Goal: Task Accomplishment & Management: Manage account settings

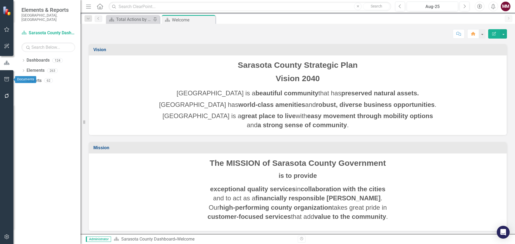
click at [5, 80] on icon "button" at bounding box center [7, 79] width 6 height 4
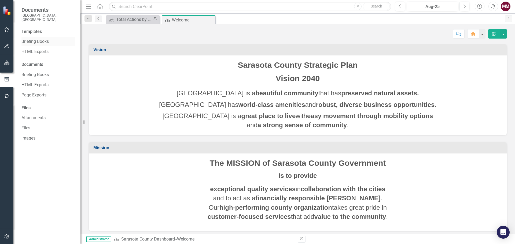
click at [37, 39] on link "Briefing Books" at bounding box center [48, 42] width 54 height 6
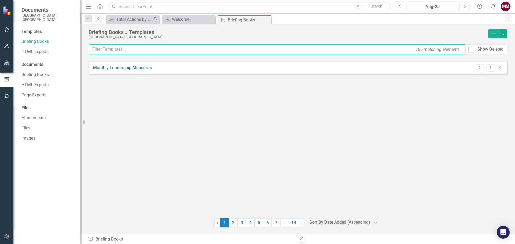
click at [110, 50] on input "text" at bounding box center [277, 50] width 376 height 10
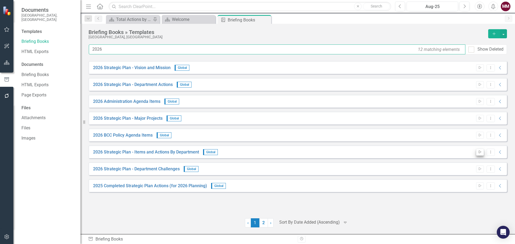
type input "2026"
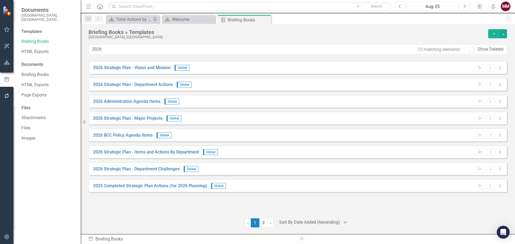
click at [477, 153] on button "Start" at bounding box center [480, 152] width 8 height 7
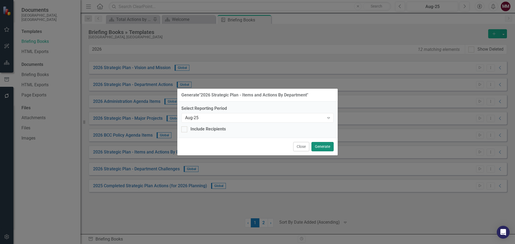
click at [328, 147] on button "Generate" at bounding box center [322, 146] width 22 height 9
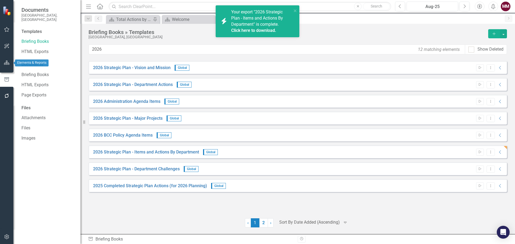
click at [5, 64] on icon "button" at bounding box center [7, 63] width 6 height 4
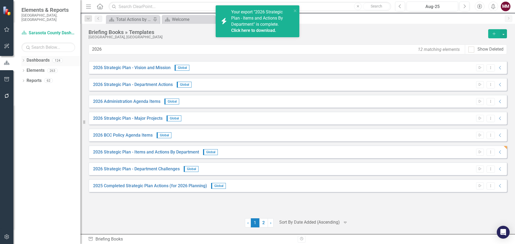
click at [24, 60] on icon "Dropdown" at bounding box center [23, 61] width 4 height 3
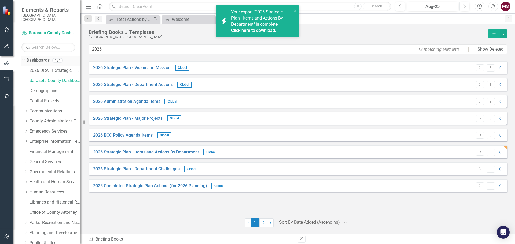
click at [24, 58] on icon "Dropdown" at bounding box center [22, 60] width 3 height 4
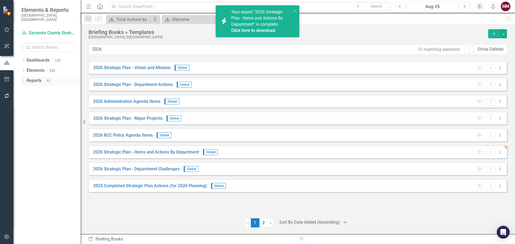
click at [23, 80] on icon "Dropdown" at bounding box center [23, 81] width 4 height 3
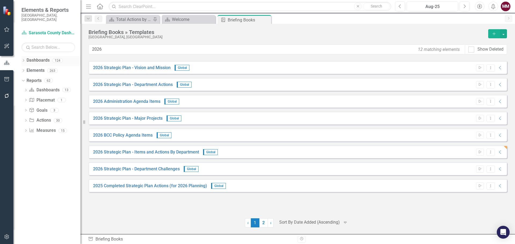
click at [22, 56] on div "Dropdown Dashboards 124" at bounding box center [50, 61] width 59 height 10
click at [25, 120] on icon "Dropdown" at bounding box center [26, 121] width 4 height 3
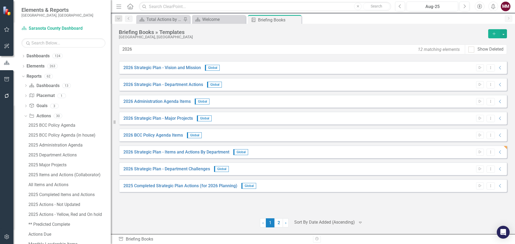
drag, startPoint x: 81, startPoint y: 123, endPoint x: 112, endPoint y: 123, distance: 31.6
click at [112, 123] on div "Resize" at bounding box center [113, 122] width 4 height 244
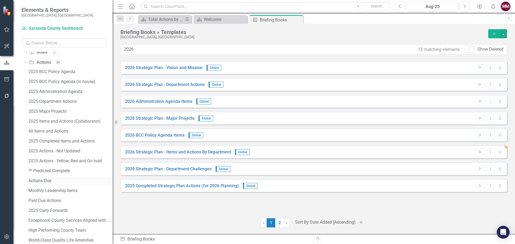
click at [50, 179] on div "Actions Due" at bounding box center [70, 181] width 84 height 5
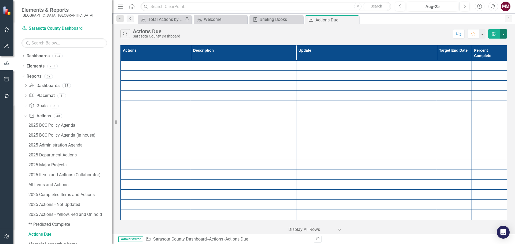
click at [502, 36] on button "button" at bounding box center [503, 33] width 7 height 9
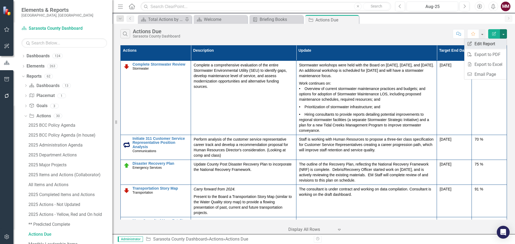
click at [480, 44] on link "Edit Report Edit Report" at bounding box center [485, 44] width 42 height 10
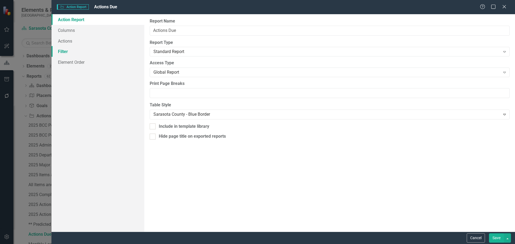
click at [70, 53] on link "Filter" at bounding box center [97, 51] width 93 height 11
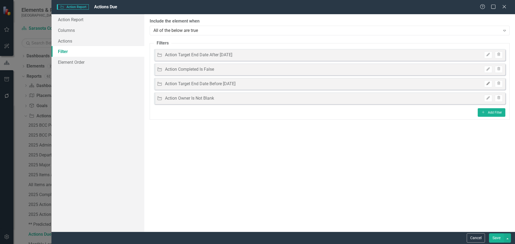
click at [487, 84] on icon "Edit" at bounding box center [488, 83] width 4 height 3
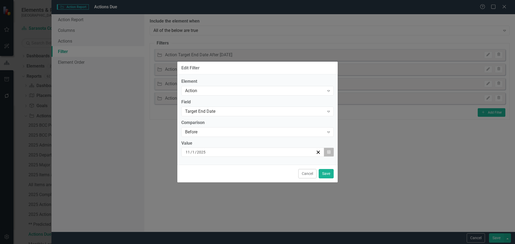
click at [328, 151] on icon "button" at bounding box center [328, 152] width 3 height 4
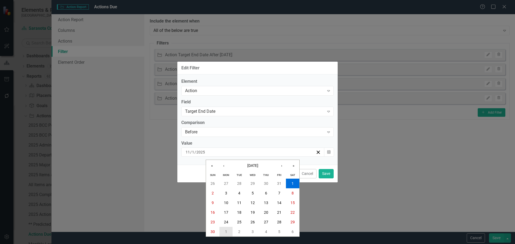
click at [225, 232] on abbr "1" at bounding box center [226, 232] width 2 height 4
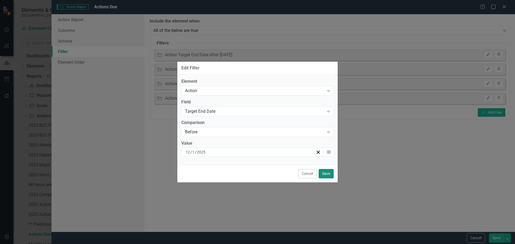
click at [324, 173] on button "Save" at bounding box center [326, 173] width 15 height 9
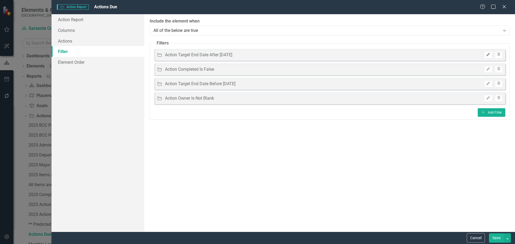
click at [485, 55] on button "Edit" at bounding box center [488, 54] width 8 height 7
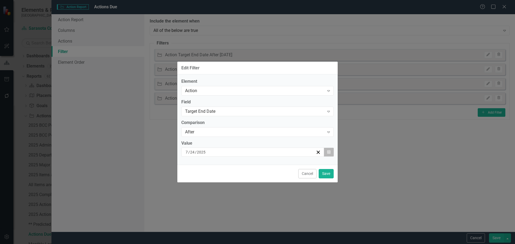
click at [325, 153] on button "Calendar" at bounding box center [329, 152] width 10 height 9
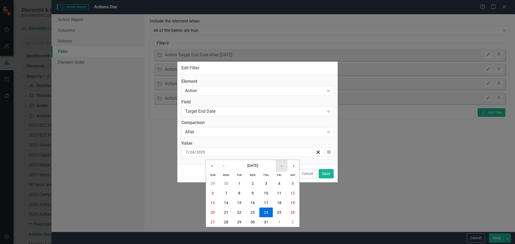
click at [281, 168] on button "›" at bounding box center [282, 166] width 12 height 12
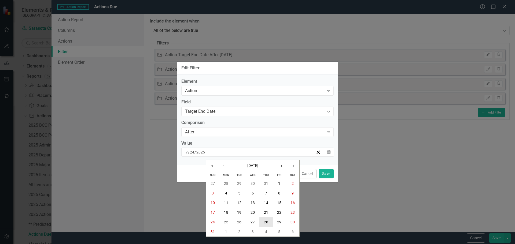
click at [263, 223] on button "28" at bounding box center [265, 222] width 13 height 10
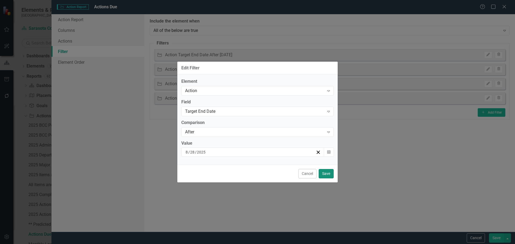
click at [323, 174] on button "Save" at bounding box center [326, 173] width 15 height 9
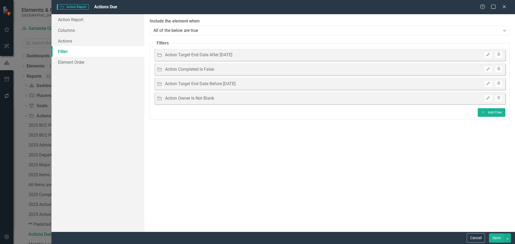
click at [492, 237] on button "Save" at bounding box center [496, 238] width 15 height 9
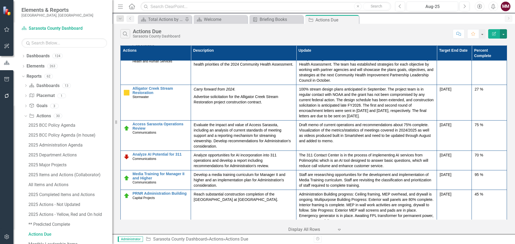
scroll to position [509, 0]
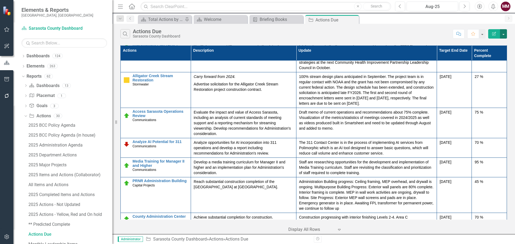
click at [504, 34] on button "button" at bounding box center [503, 33] width 7 height 9
click at [487, 45] on link "Edit Report Edit Report" at bounding box center [485, 44] width 42 height 10
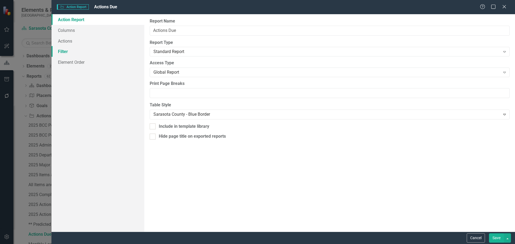
click at [71, 52] on link "Filter" at bounding box center [97, 51] width 93 height 11
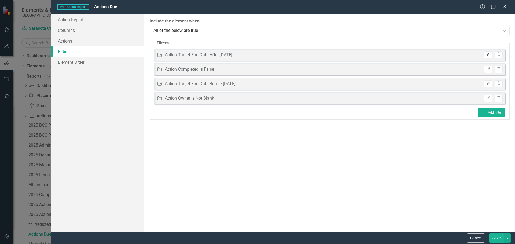
click at [487, 54] on icon "Edit" at bounding box center [488, 54] width 4 height 3
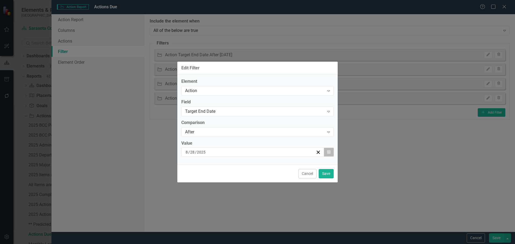
click at [330, 152] on button "Calendar" at bounding box center [329, 152] width 10 height 9
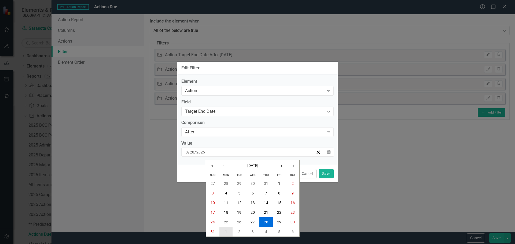
click at [226, 230] on abbr "1" at bounding box center [226, 232] width 2 height 4
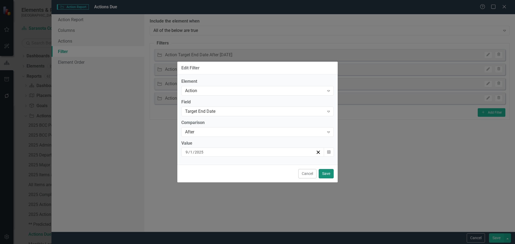
click at [326, 172] on button "Save" at bounding box center [326, 173] width 15 height 9
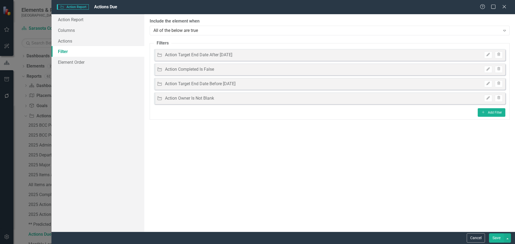
click at [493, 237] on button "Save" at bounding box center [496, 238] width 15 height 9
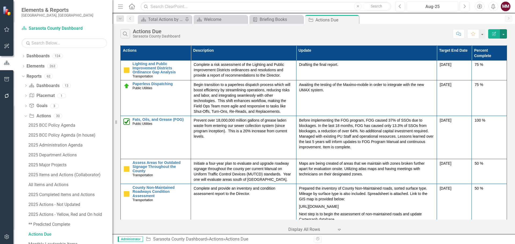
scroll to position [724, 0]
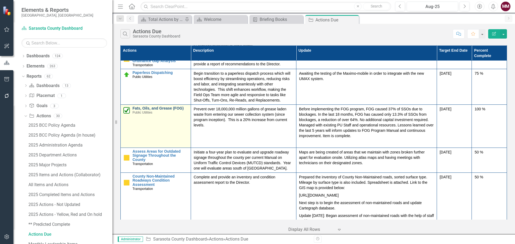
click at [160, 106] on link "Fats, Oils, and Grease (FOG)" at bounding box center [160, 108] width 56 height 4
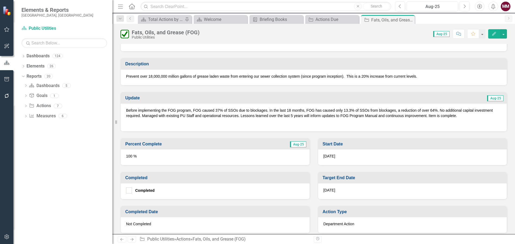
scroll to position [161, 0]
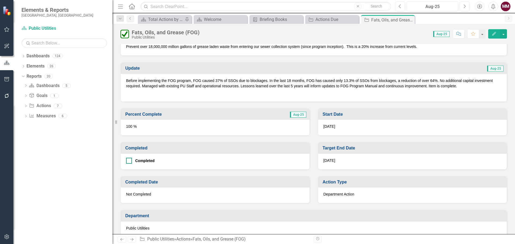
click at [129, 160] on input "Completed" at bounding box center [127, 159] width 3 height 3
checkbox input "true"
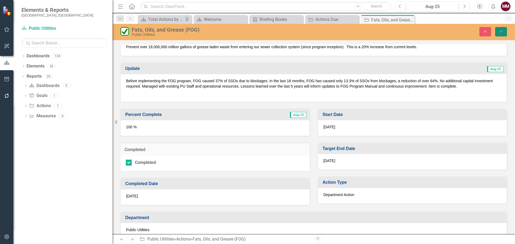
click at [503, 32] on button "Save" at bounding box center [501, 31] width 12 height 9
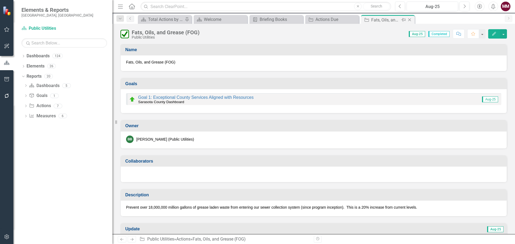
click at [409, 19] on icon "Close" at bounding box center [409, 20] width 5 height 4
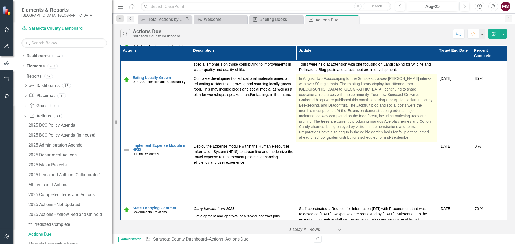
scroll to position [1502, 0]
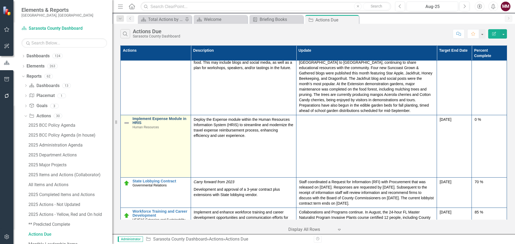
click at [147, 117] on link "Implement Expense Module in HRIS" at bounding box center [160, 121] width 56 height 8
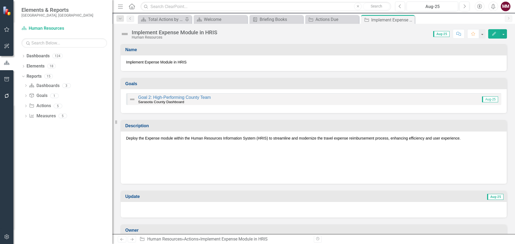
click at [124, 33] on img at bounding box center [124, 34] width 9 height 9
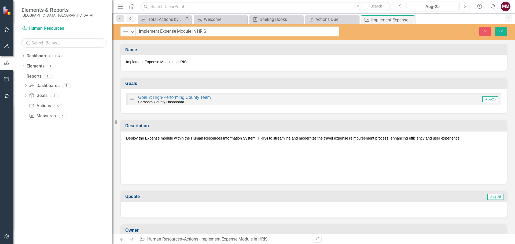
click at [124, 33] on img at bounding box center [125, 31] width 6 height 6
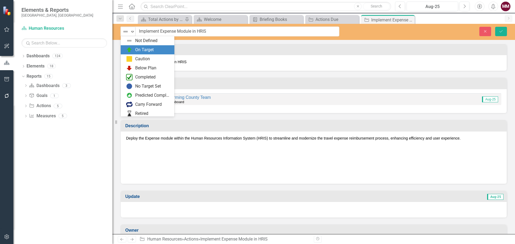
click at [127, 47] on img at bounding box center [129, 50] width 6 height 6
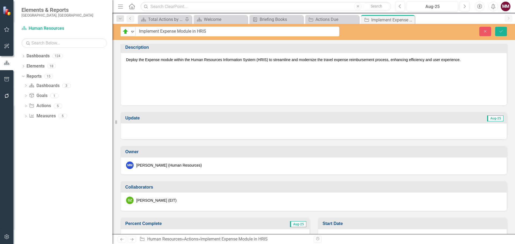
scroll to position [80, 0]
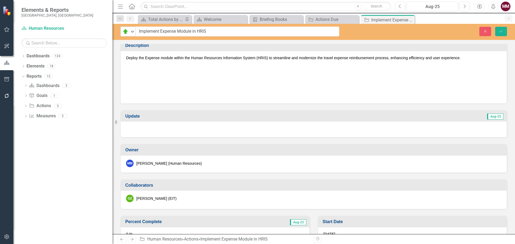
click at [186, 130] on div at bounding box center [314, 130] width 386 height 16
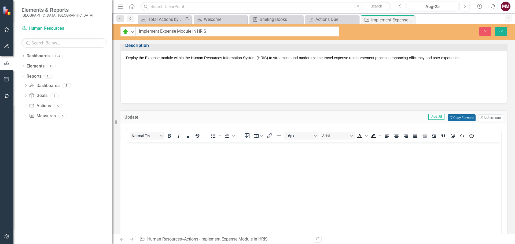
click at [449, 117] on icon "Copy Forward" at bounding box center [450, 117] width 3 height 3
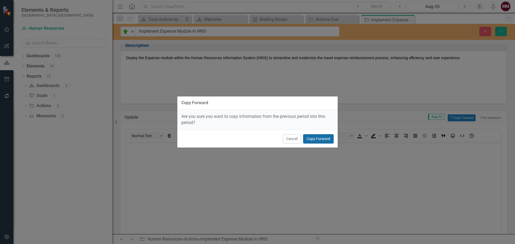
click at [319, 137] on button "Copy Forward" at bounding box center [318, 138] width 31 height 9
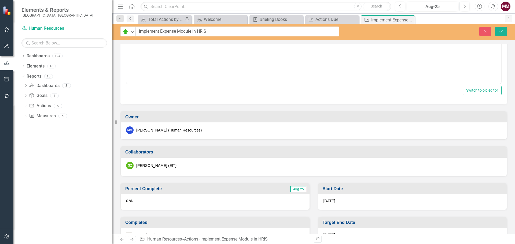
scroll to position [241, 0]
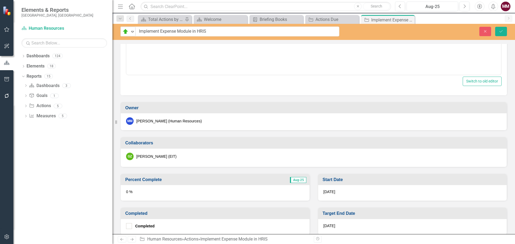
click at [234, 191] on div "0 %" at bounding box center [215, 193] width 189 height 16
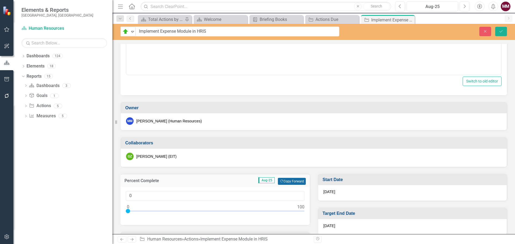
click at [292, 184] on button "Copy Forward Copy Forward" at bounding box center [292, 181] width 28 height 7
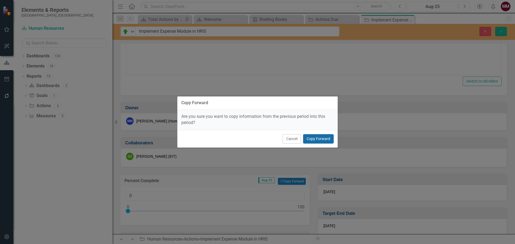
click at [324, 139] on button "Copy Forward" at bounding box center [318, 138] width 31 height 9
type input "70"
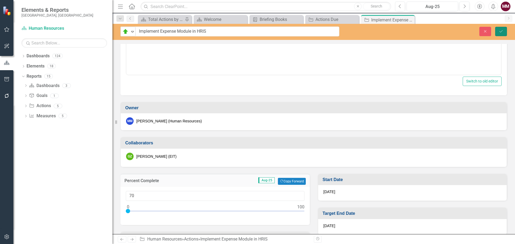
click at [498, 31] on button "Save" at bounding box center [501, 31] width 12 height 9
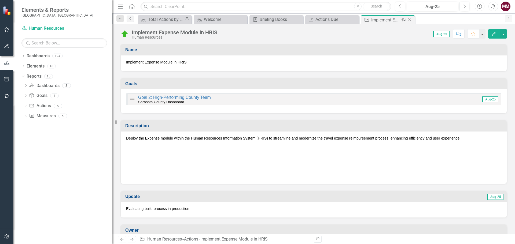
click at [409, 20] on icon "Close" at bounding box center [409, 20] width 5 height 4
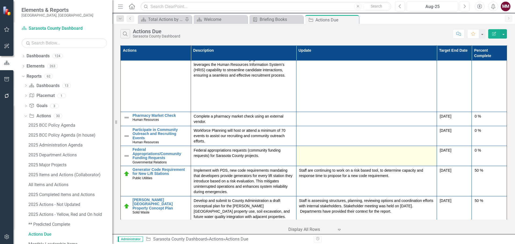
scroll to position [1904, 0]
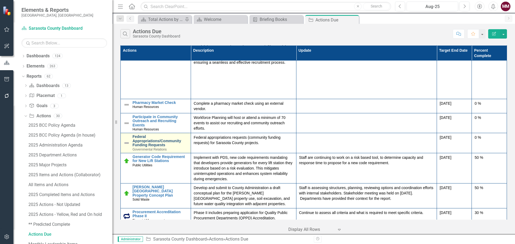
click at [156, 135] on link "Federal Appropriations/Community Funding Requests" at bounding box center [160, 141] width 56 height 12
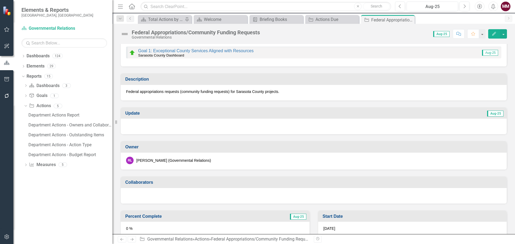
scroll to position [134, 0]
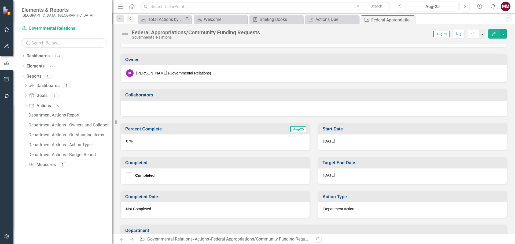
click at [188, 143] on div "0 %" at bounding box center [215, 143] width 189 height 16
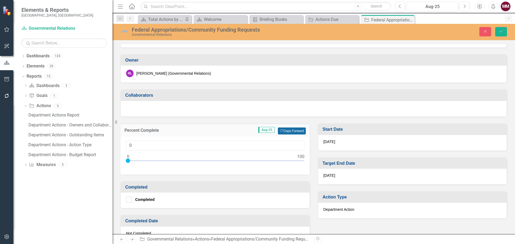
click at [292, 132] on button "Copy Forward Copy Forward" at bounding box center [292, 131] width 28 height 7
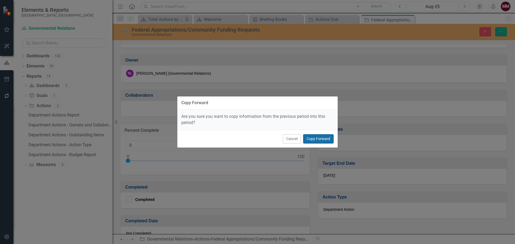
click at [317, 138] on button "Copy Forward" at bounding box center [318, 138] width 31 height 9
type input "85"
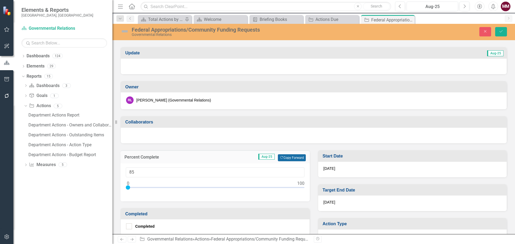
scroll to position [0, 0]
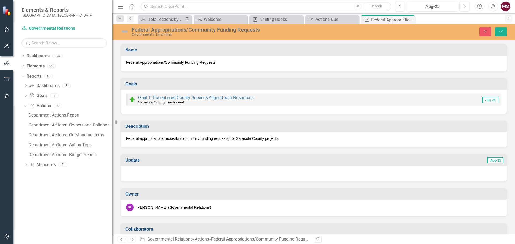
click at [214, 175] on div at bounding box center [314, 174] width 386 height 16
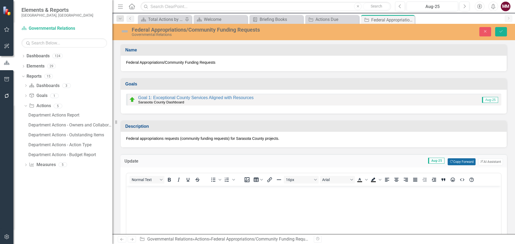
click at [463, 163] on button "Copy Forward Copy Forward" at bounding box center [462, 161] width 28 height 7
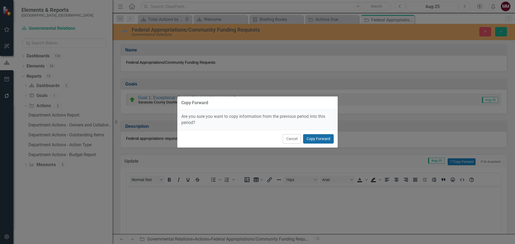
click at [313, 137] on button "Copy Forward" at bounding box center [318, 138] width 31 height 9
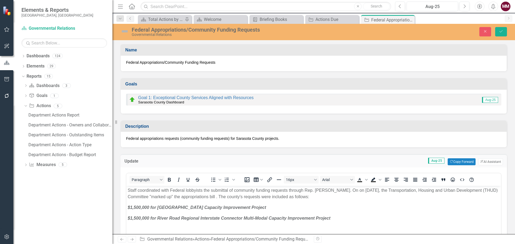
click at [127, 34] on img at bounding box center [124, 31] width 9 height 9
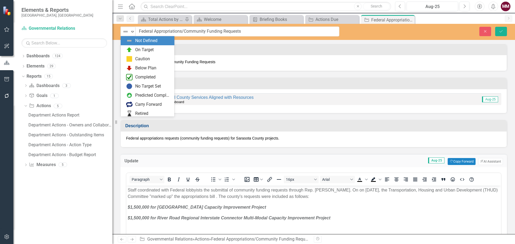
click at [127, 34] on img at bounding box center [125, 31] width 6 height 6
click at [131, 47] on img at bounding box center [129, 50] width 6 height 6
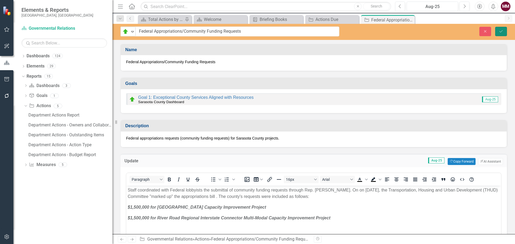
click at [502, 33] on button "Save" at bounding box center [501, 31] width 12 height 9
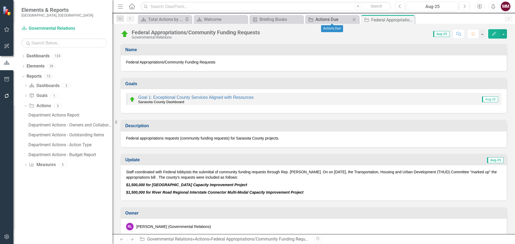
click at [326, 20] on div "Actions Due" at bounding box center [332, 19] width 35 height 7
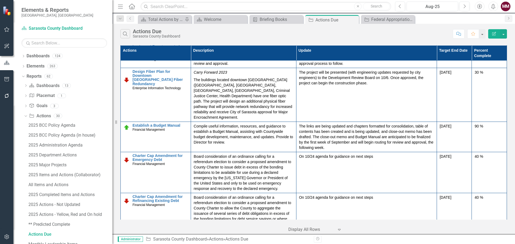
scroll to position [2196, 0]
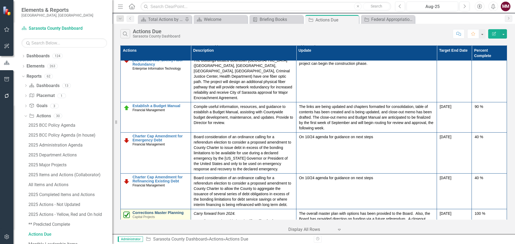
click at [154, 211] on link "Corrections Master Planning" at bounding box center [160, 213] width 56 height 4
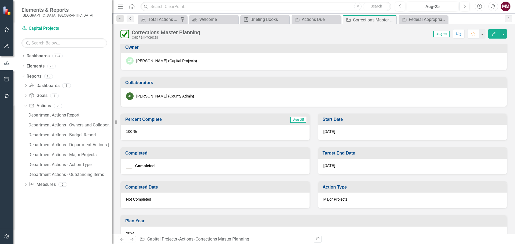
scroll to position [161, 0]
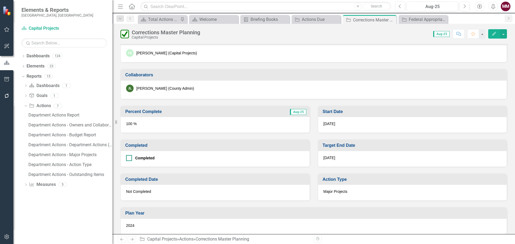
click at [128, 158] on input "Completed" at bounding box center [127, 156] width 3 height 3
checkbox input "true"
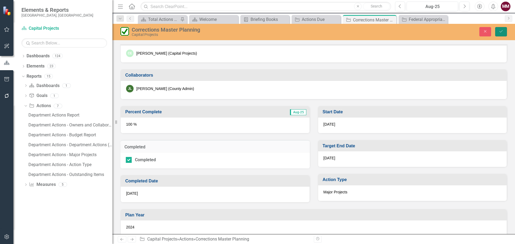
click at [500, 28] on button "Save" at bounding box center [501, 31] width 12 height 9
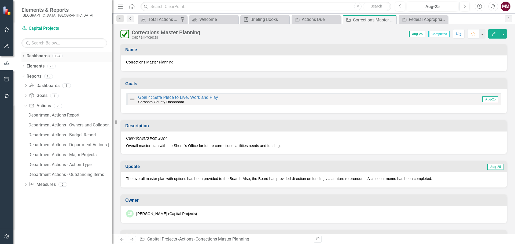
click at [23, 56] on icon "Dropdown" at bounding box center [23, 56] width 4 height 3
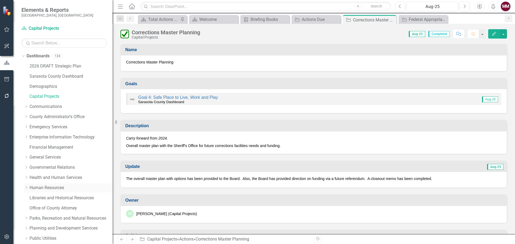
click at [45, 186] on link "Human Resources" at bounding box center [70, 188] width 83 height 6
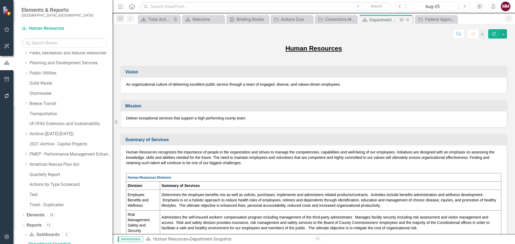
scroll to position [170, 0]
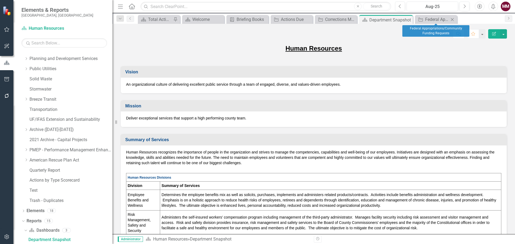
click at [452, 18] on icon "Close" at bounding box center [451, 19] width 5 height 4
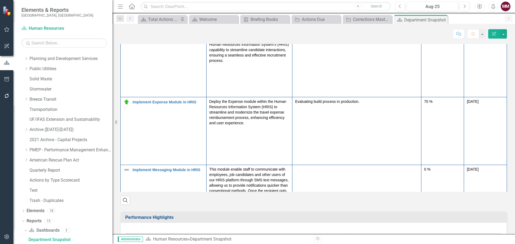
scroll to position [349, 0]
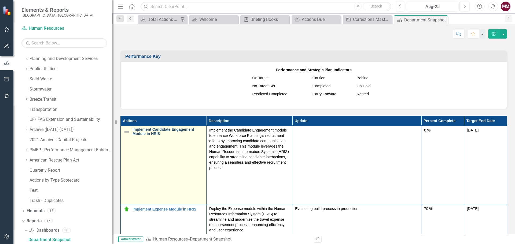
click at [153, 132] on link "Implement Candidate Engagement Module in HRIS" at bounding box center [167, 132] width 71 height 8
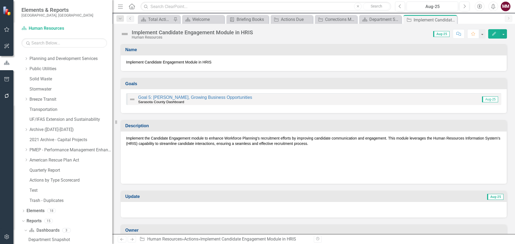
click at [180, 208] on div at bounding box center [314, 210] width 386 height 16
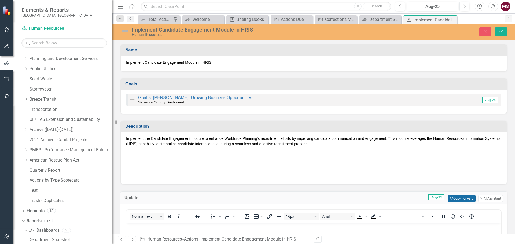
click at [461, 199] on button "Copy Forward Copy Forward" at bounding box center [462, 198] width 28 height 7
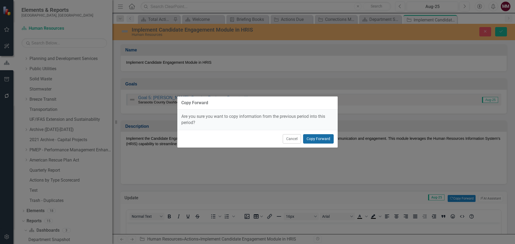
click at [320, 137] on button "Copy Forward" at bounding box center [318, 138] width 31 height 9
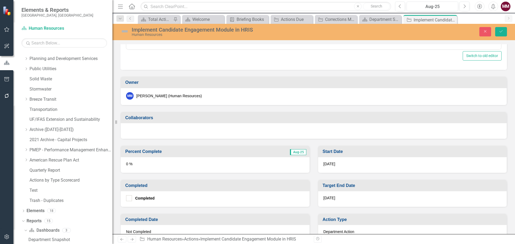
scroll to position [268, 0]
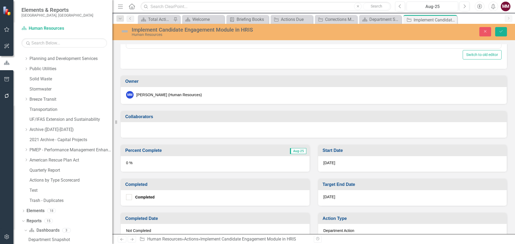
click at [205, 165] on div "0 %" at bounding box center [215, 164] width 189 height 16
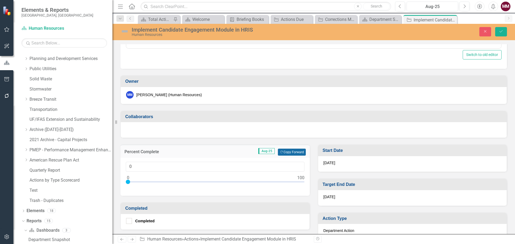
click at [296, 154] on button "Copy Forward Copy Forward" at bounding box center [292, 152] width 28 height 7
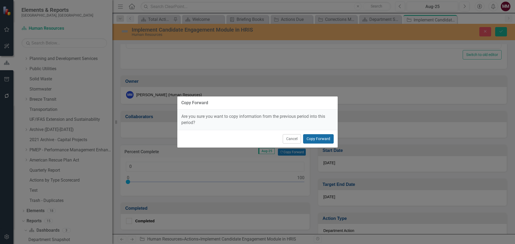
click at [320, 140] on button "Copy Forward" at bounding box center [318, 138] width 31 height 9
type input "95"
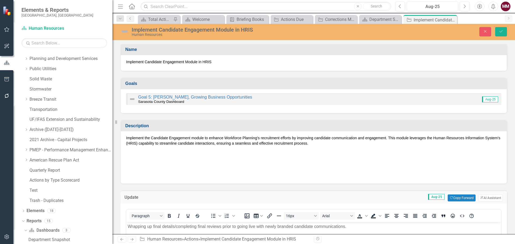
scroll to position [0, 0]
click at [124, 31] on img at bounding box center [124, 31] width 9 height 9
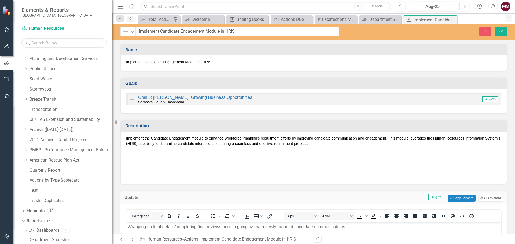
click at [124, 31] on img at bounding box center [125, 31] width 6 height 6
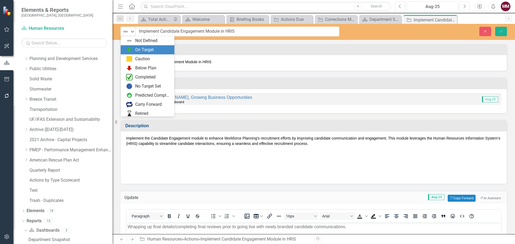
click at [126, 49] on img at bounding box center [129, 50] width 6 height 6
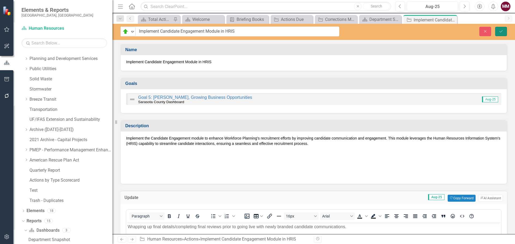
click at [500, 32] on icon "Save" at bounding box center [500, 31] width 5 height 4
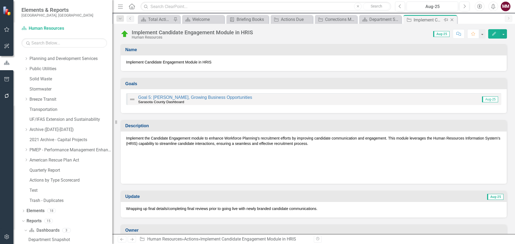
click at [453, 21] on icon "Close" at bounding box center [451, 20] width 5 height 4
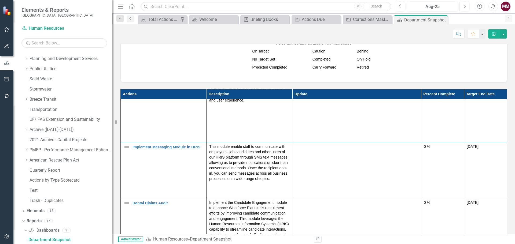
scroll to position [107, 0]
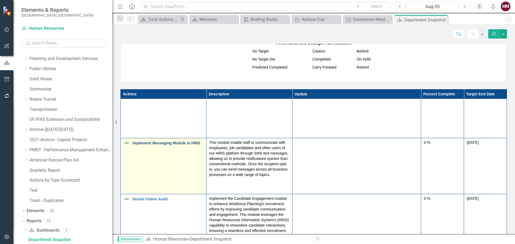
click at [170, 145] on link "Implement Messaging Module in HRIS" at bounding box center [167, 143] width 71 height 4
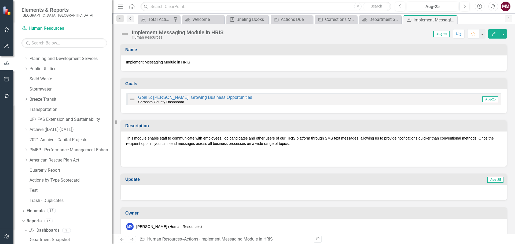
click at [124, 35] on img at bounding box center [124, 34] width 9 height 9
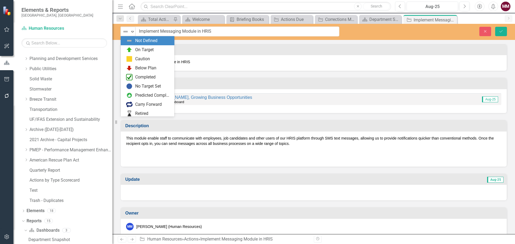
click at [124, 35] on img at bounding box center [125, 31] width 6 height 6
click at [129, 49] on img at bounding box center [129, 50] width 6 height 6
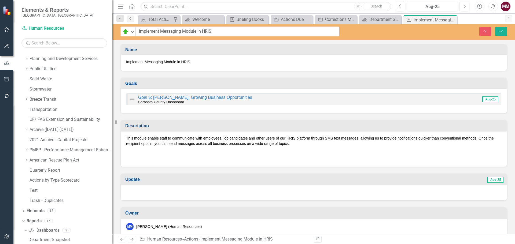
click at [201, 192] on div at bounding box center [314, 193] width 386 height 16
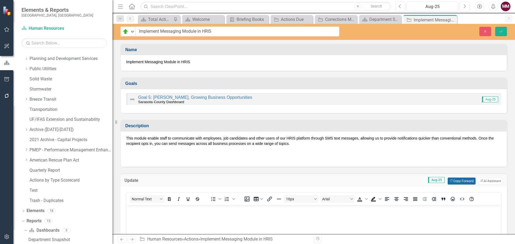
click at [460, 184] on button "Copy Forward Copy Forward" at bounding box center [462, 181] width 28 height 7
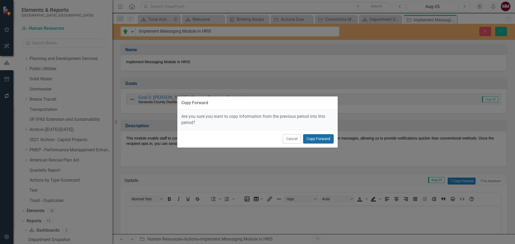
click at [327, 139] on button "Copy Forward" at bounding box center [318, 138] width 31 height 9
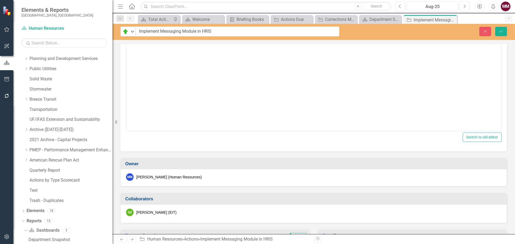
scroll to position [241, 0]
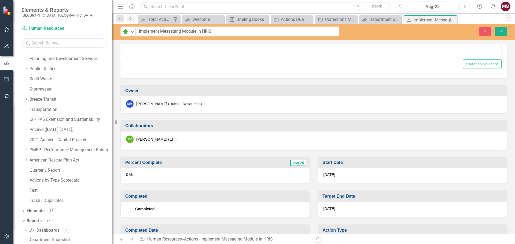
click at [200, 176] on div "0 %" at bounding box center [215, 176] width 189 height 16
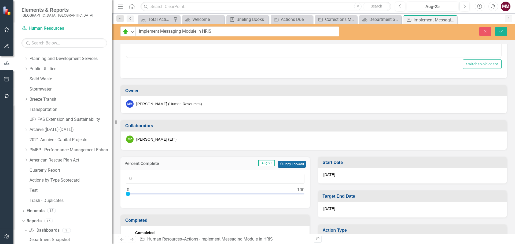
click at [285, 163] on button "Copy Forward Copy Forward" at bounding box center [292, 164] width 28 height 7
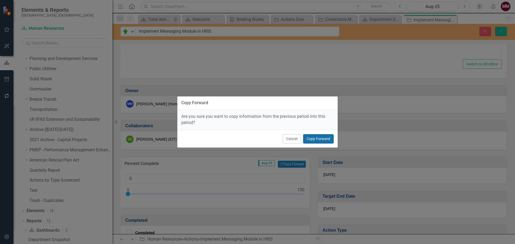
click at [314, 136] on button "Copy Forward" at bounding box center [318, 138] width 31 height 9
type input "95"
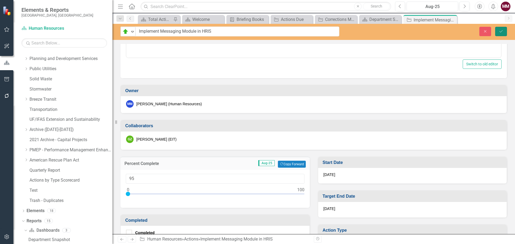
click at [498, 30] on icon "Save" at bounding box center [500, 31] width 5 height 4
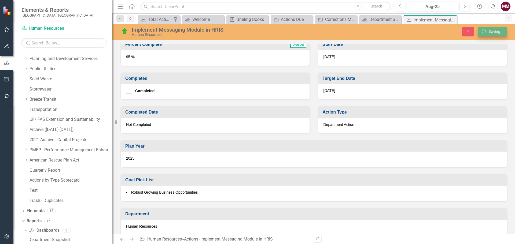
scroll to position [239, 0]
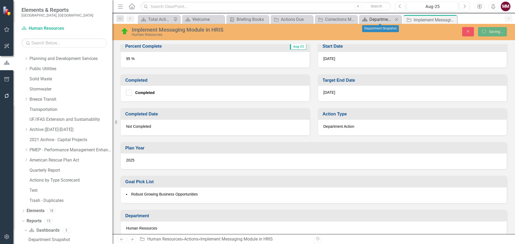
click at [376, 20] on div "Department Snapshot" at bounding box center [381, 19] width 24 height 7
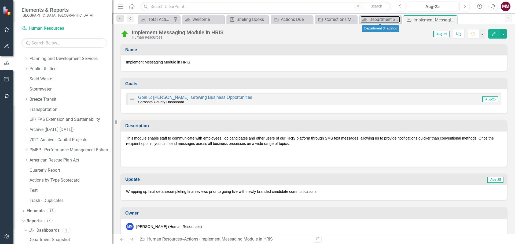
scroll to position [134, 0]
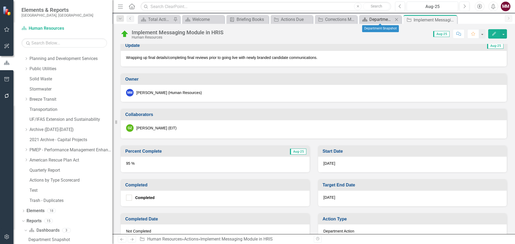
click at [371, 20] on div "Department Snapshot" at bounding box center [381, 19] width 24 height 7
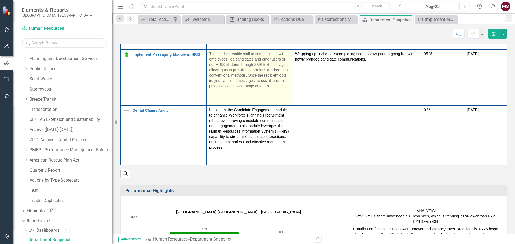
scroll to position [151, 0]
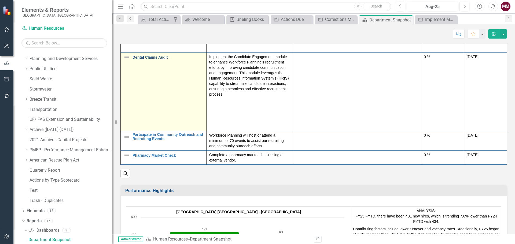
click at [151, 58] on link "Dental Claims Audit" at bounding box center [167, 58] width 71 height 4
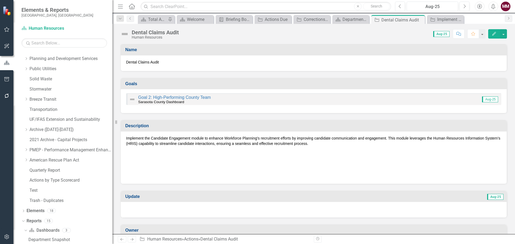
click at [126, 34] on img at bounding box center [124, 34] width 9 height 9
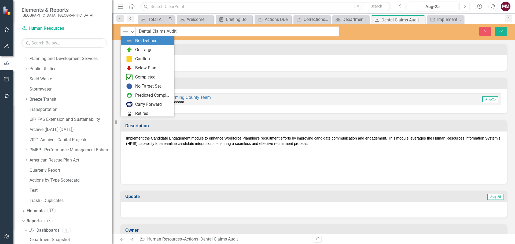
click at [126, 34] on img at bounding box center [125, 31] width 6 height 6
click at [127, 48] on img at bounding box center [129, 50] width 6 height 6
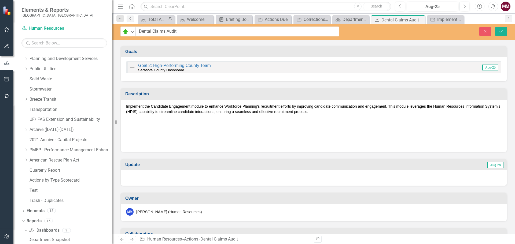
scroll to position [80, 0]
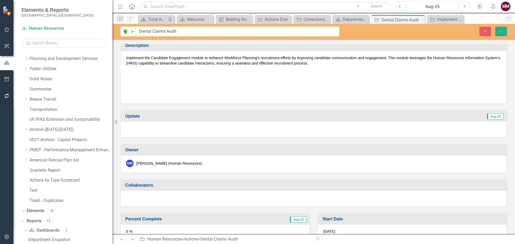
click at [239, 131] on div at bounding box center [314, 130] width 386 height 16
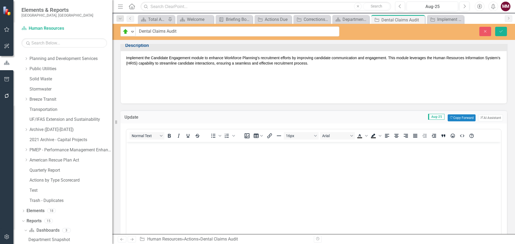
scroll to position [0, 0]
click at [459, 121] on button "Copy Forward Copy Forward" at bounding box center [462, 117] width 28 height 7
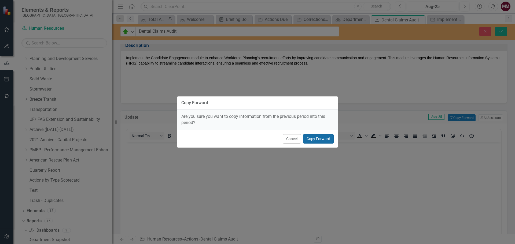
click at [320, 139] on button "Copy Forward" at bounding box center [318, 138] width 31 height 9
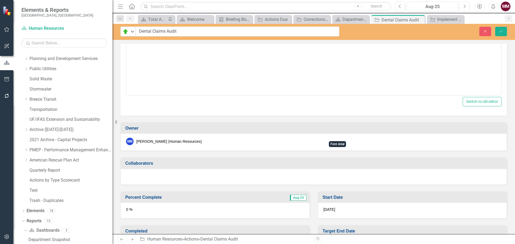
scroll to position [241, 0]
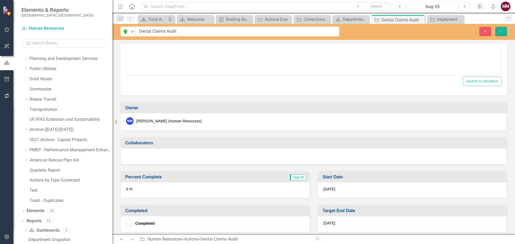
click at [211, 190] on div "0 %" at bounding box center [215, 191] width 189 height 16
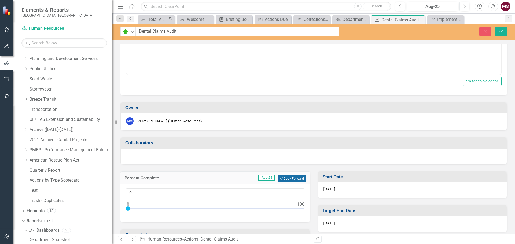
click at [287, 179] on button "Copy Forward Copy Forward" at bounding box center [292, 178] width 28 height 7
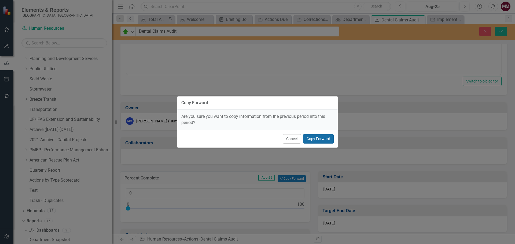
click at [310, 135] on button "Copy Forward" at bounding box center [318, 138] width 31 height 9
type input "95"
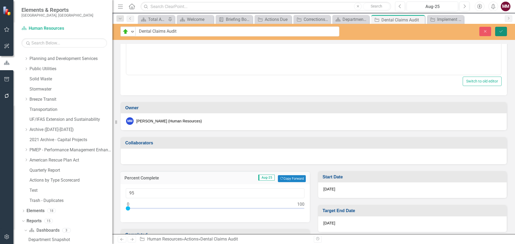
click at [502, 30] on icon "Save" at bounding box center [500, 31] width 5 height 4
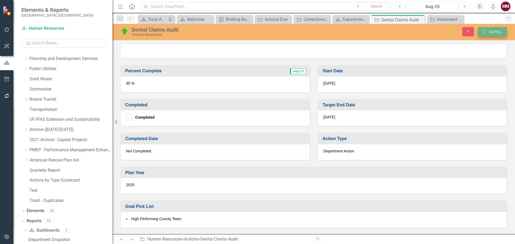
scroll to position [239, 0]
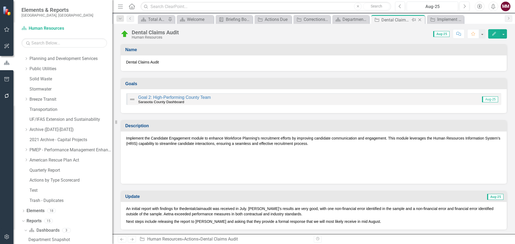
click at [422, 22] on icon "Close" at bounding box center [419, 20] width 5 height 4
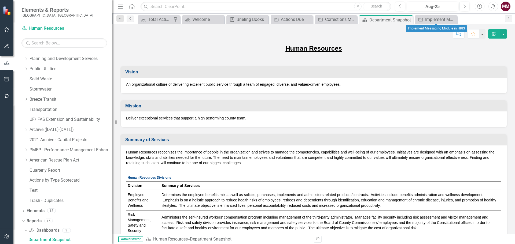
drag, startPoint x: 453, startPoint y: 19, endPoint x: 382, endPoint y: 67, distance: 86.0
click at [0, 0] on icon at bounding box center [0, 0] width 0 height 0
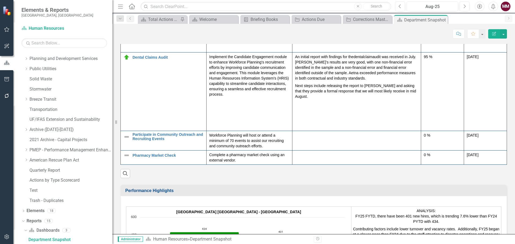
scroll to position [509, 0]
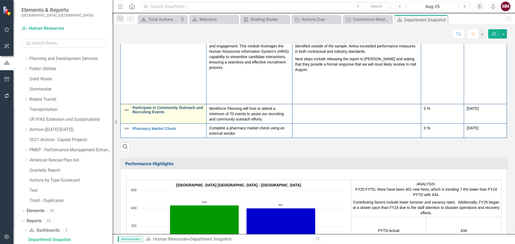
click at [156, 112] on link "Participate in Community Outreach and Recruiting Events" at bounding box center [167, 110] width 71 height 8
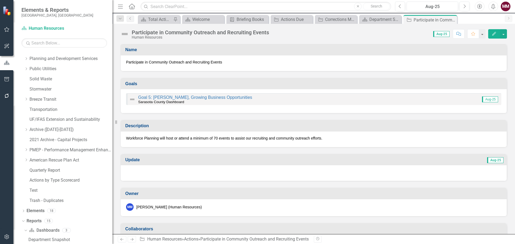
click at [125, 34] on img at bounding box center [124, 34] width 9 height 9
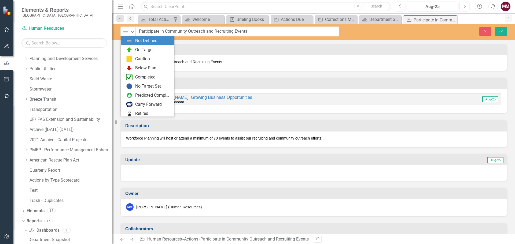
click at [125, 34] on img at bounding box center [125, 31] width 6 height 6
click at [128, 51] on img at bounding box center [129, 50] width 6 height 6
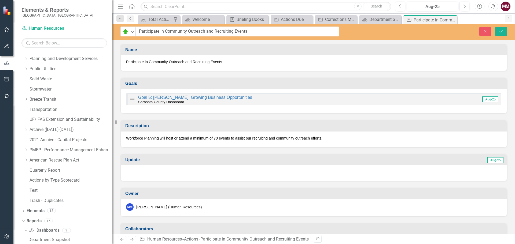
click at [178, 171] on div at bounding box center [314, 173] width 386 height 16
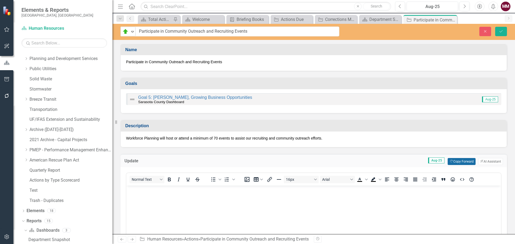
click at [458, 160] on button "Copy Forward Copy Forward" at bounding box center [462, 161] width 28 height 7
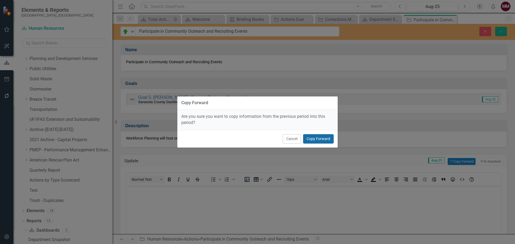
click at [321, 140] on button "Copy Forward" at bounding box center [318, 138] width 31 height 9
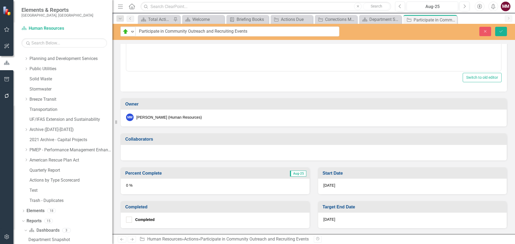
scroll to position [215, 0]
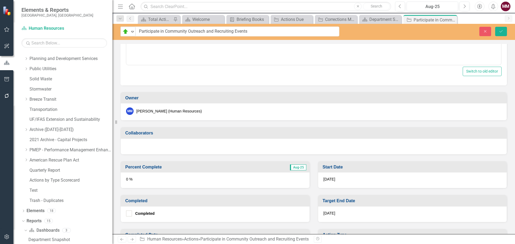
click at [219, 181] on div "0 %" at bounding box center [215, 181] width 189 height 16
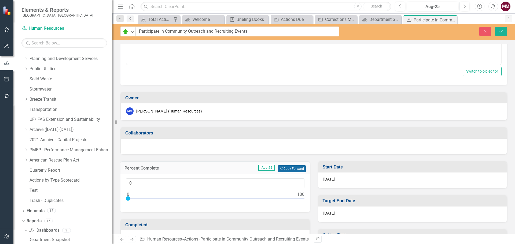
click at [285, 171] on button "Copy Forward Copy Forward" at bounding box center [292, 168] width 28 height 7
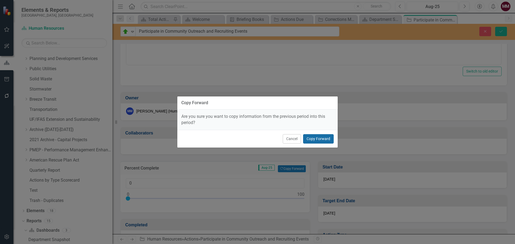
click at [326, 136] on button "Copy Forward" at bounding box center [318, 138] width 31 height 9
type input "99"
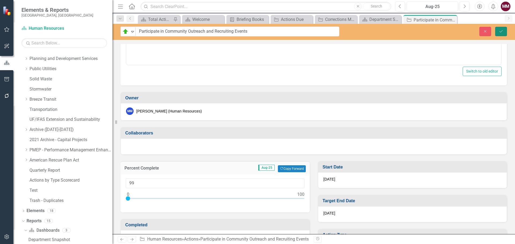
click at [498, 32] on button "Save" at bounding box center [501, 31] width 12 height 9
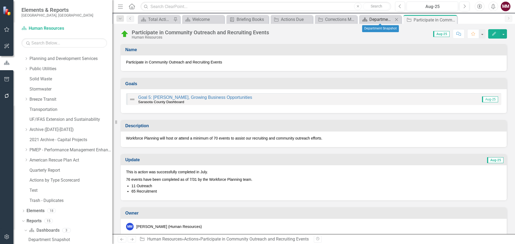
click at [378, 19] on div "Department Snapshot" at bounding box center [381, 19] width 24 height 7
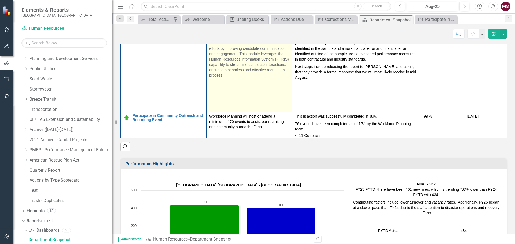
scroll to position [166, 0]
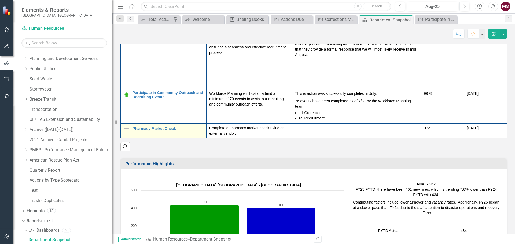
click at [175, 131] on div "Pharmacy Market Check" at bounding box center [163, 128] width 80 height 6
click at [175, 130] on link "Pharmacy Market Check" at bounding box center [167, 129] width 71 height 4
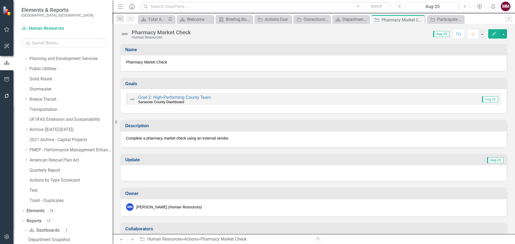
click at [124, 33] on img at bounding box center [124, 34] width 9 height 9
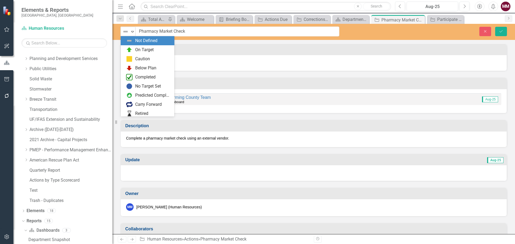
click at [124, 33] on img at bounding box center [125, 31] width 6 height 6
click at [128, 48] on img at bounding box center [129, 50] width 6 height 6
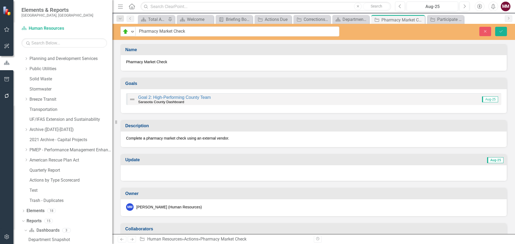
click at [153, 171] on div at bounding box center [314, 173] width 386 height 16
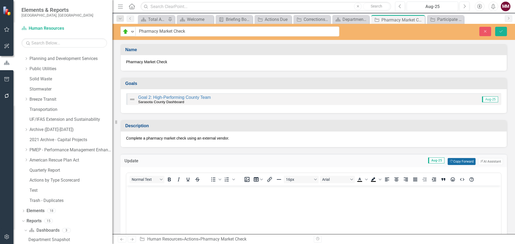
click at [449, 162] on icon "Copy Forward" at bounding box center [450, 161] width 3 height 3
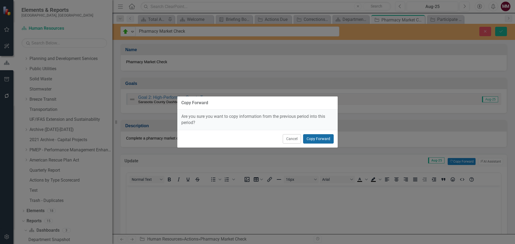
click at [311, 138] on button "Copy Forward" at bounding box center [318, 138] width 31 height 9
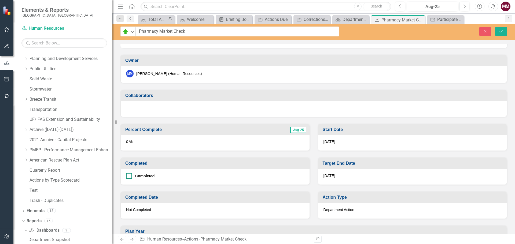
scroll to position [268, 0]
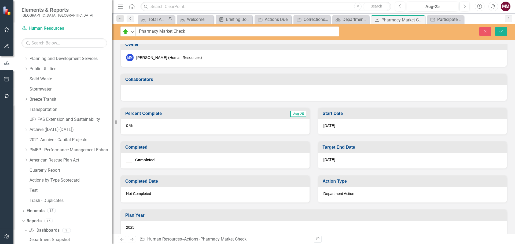
click at [179, 127] on div "0 %" at bounding box center [215, 127] width 189 height 16
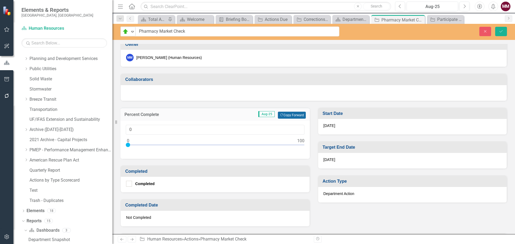
click at [289, 114] on button "Copy Forward Copy Forward" at bounding box center [292, 115] width 28 height 7
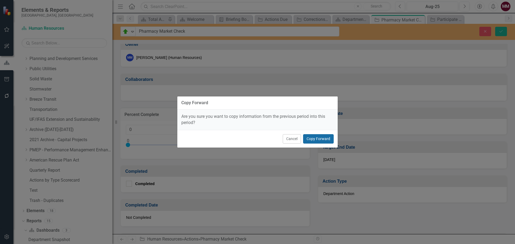
click at [328, 140] on button "Copy Forward" at bounding box center [318, 138] width 31 height 9
type input "50"
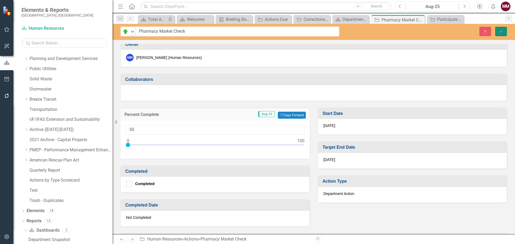
click at [501, 34] on button "Save" at bounding box center [501, 31] width 12 height 9
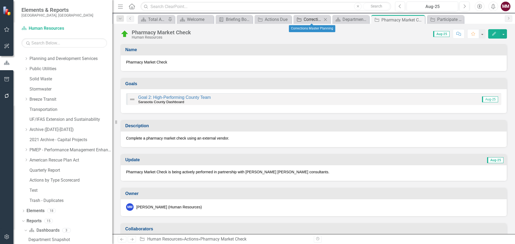
click at [305, 18] on div "Corrections Master Planning" at bounding box center [313, 19] width 19 height 7
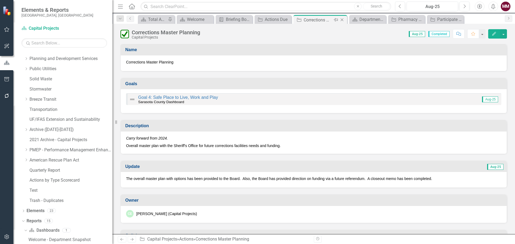
click at [342, 20] on icon at bounding box center [342, 20] width 3 height 3
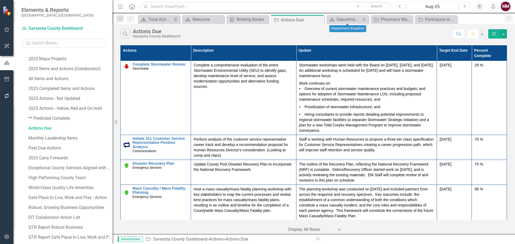
click at [365, 19] on icon "Close" at bounding box center [363, 19] width 5 height 4
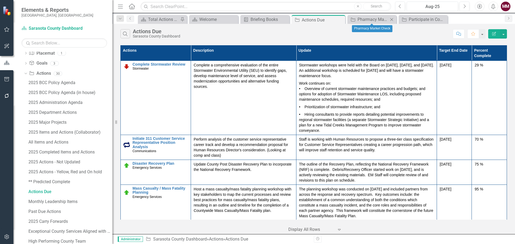
scroll to position [309, 0]
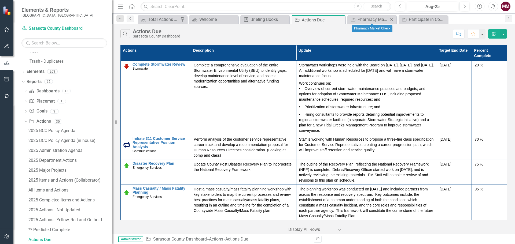
click at [391, 19] on icon "Close" at bounding box center [391, 19] width 5 height 4
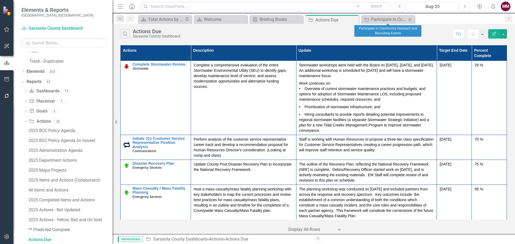
click at [409, 19] on icon at bounding box center [409, 19] width 3 height 3
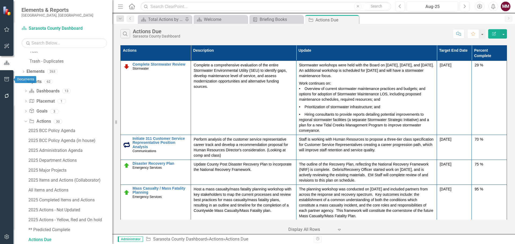
click at [6, 78] on icon "button" at bounding box center [6, 79] width 5 height 4
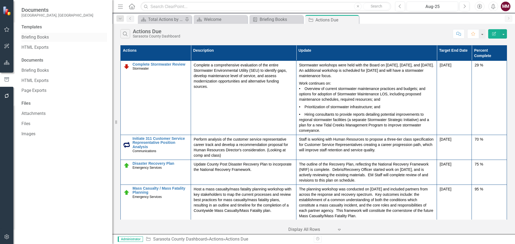
click at [39, 40] on link "Briefing Books" at bounding box center [64, 37] width 86 height 6
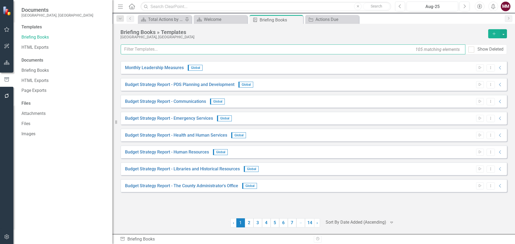
click at [149, 49] on input "text" at bounding box center [293, 50] width 345 height 10
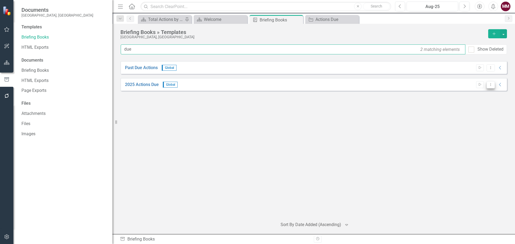
type input "due"
click at [487, 85] on button "Dropdown Menu" at bounding box center [490, 84] width 8 height 7
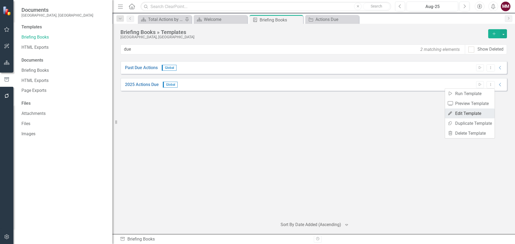
click at [466, 109] on link "Edit Edit Template" at bounding box center [470, 114] width 50 height 10
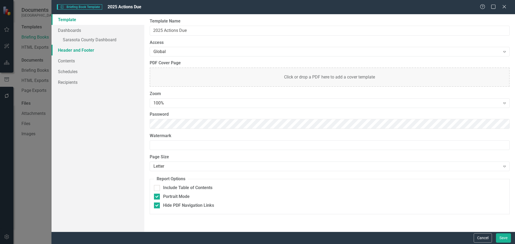
click at [64, 48] on link "Header and Footer" at bounding box center [97, 50] width 93 height 11
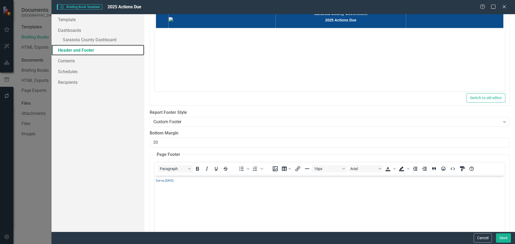
scroll to position [107, 0]
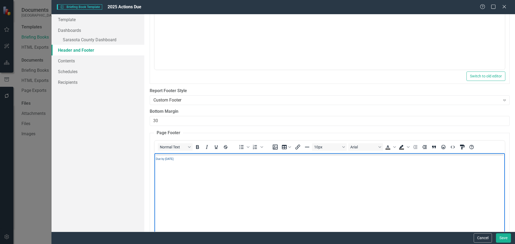
click at [171, 161] on p "Due by October 31, 2025" at bounding box center [329, 158] width 347 height 6
click at [504, 239] on button "Save" at bounding box center [503, 238] width 15 height 9
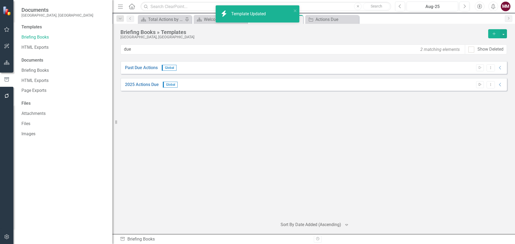
click at [478, 87] on button "Start" at bounding box center [480, 84] width 8 height 7
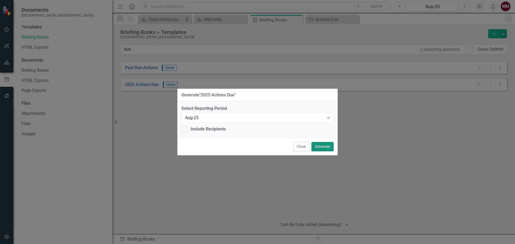
click at [319, 147] on button "Generate" at bounding box center [322, 146] width 22 height 9
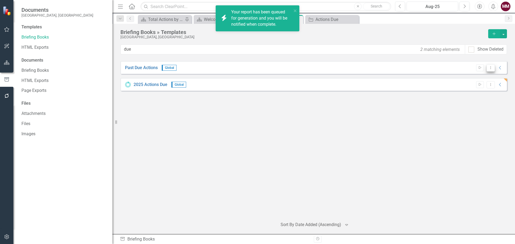
click at [490, 66] on icon "Dropdown Menu" at bounding box center [490, 67] width 5 height 3
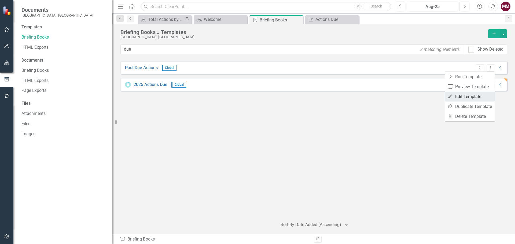
click at [469, 97] on link "Edit Edit Template" at bounding box center [470, 97] width 50 height 10
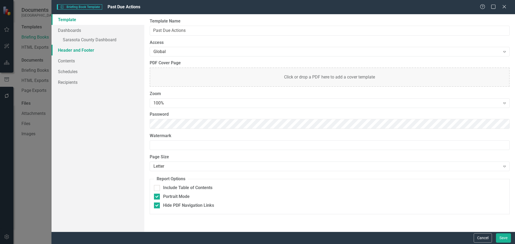
click at [67, 49] on link "Header and Footer" at bounding box center [97, 50] width 93 height 11
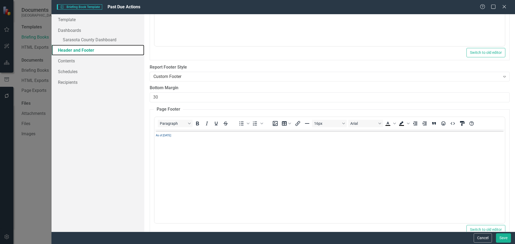
scroll to position [134, 0]
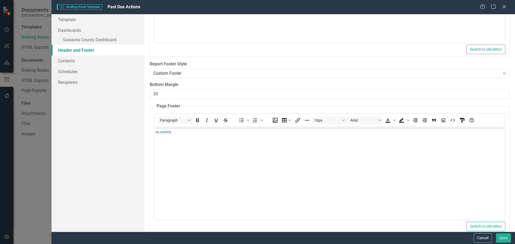
click at [167, 134] on p "As of [DATE]" at bounding box center [329, 131] width 347 height 6
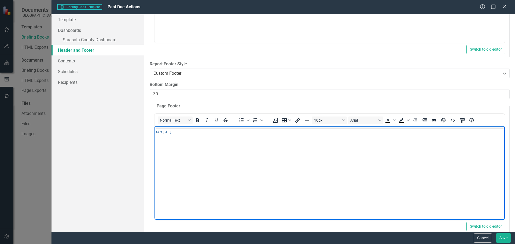
click at [167, 134] on p "As of [DATE]" at bounding box center [329, 131] width 347 height 6
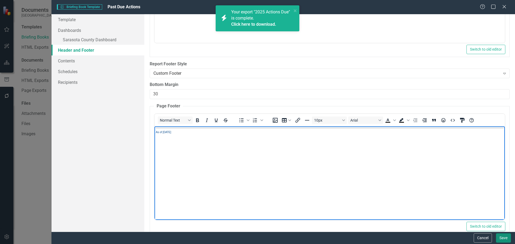
drag, startPoint x: 498, startPoint y: 237, endPoint x: 498, endPoint y: 231, distance: 5.9
click at [498, 237] on button "Save" at bounding box center [503, 238] width 15 height 9
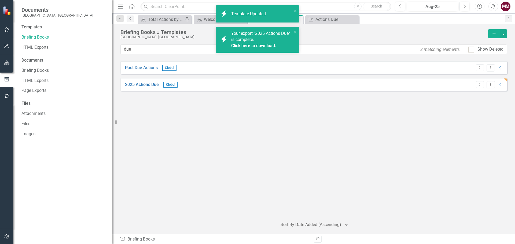
click at [482, 69] on icon "Start" at bounding box center [480, 67] width 4 height 3
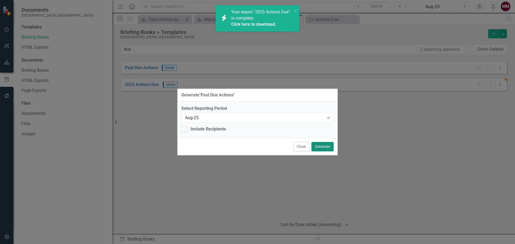
click at [323, 150] on button "Generate" at bounding box center [322, 146] width 22 height 9
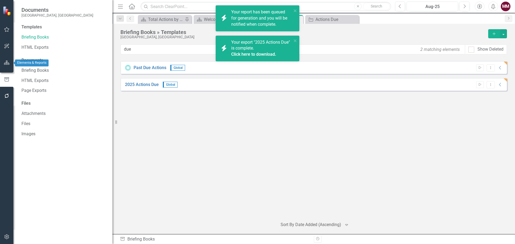
click at [6, 60] on button "button" at bounding box center [7, 62] width 12 height 11
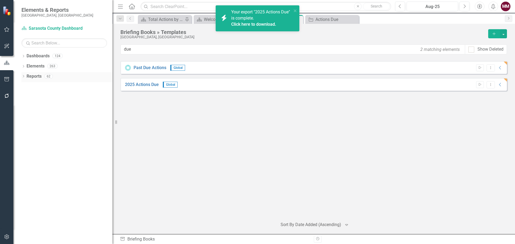
click at [24, 74] on div "Dropdown Reports 62" at bounding box center [66, 77] width 91 height 10
click at [23, 77] on icon "Dropdown" at bounding box center [23, 76] width 4 height 3
click at [26, 117] on icon "Dropdown" at bounding box center [26, 116] width 4 height 3
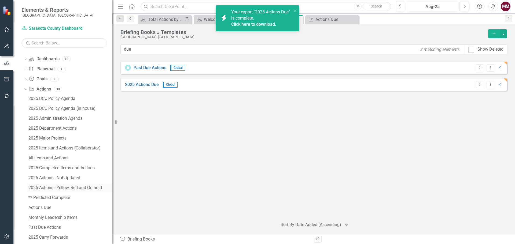
scroll to position [54, 0]
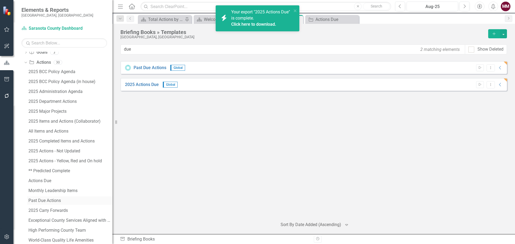
click at [47, 200] on div "Past Due Actions" at bounding box center [70, 200] width 84 height 5
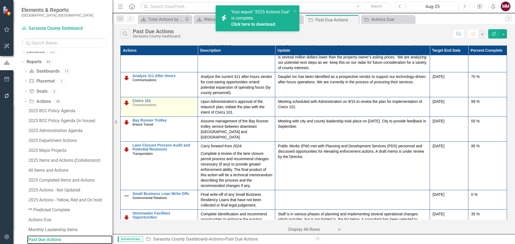
scroll to position [241, 0]
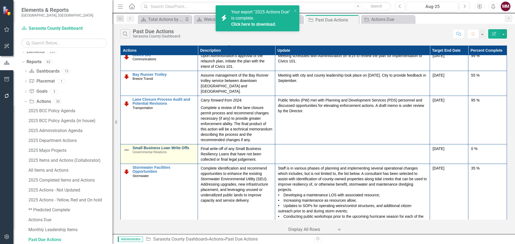
click at [144, 146] on link "Small Business Loan Write Offs" at bounding box center [163, 148] width 62 height 4
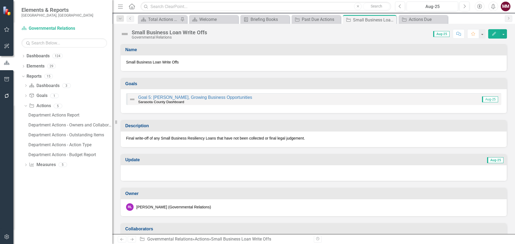
click at [126, 36] on img at bounding box center [124, 34] width 9 height 9
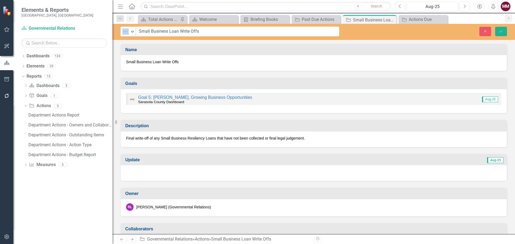
click at [126, 36] on div "Not Defined Expand" at bounding box center [127, 32] width 15 height 10
click at [127, 34] on img at bounding box center [125, 31] width 6 height 6
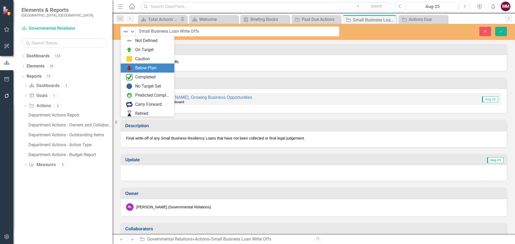
click at [131, 65] on div "Below Plan" at bounding box center [148, 68] width 54 height 9
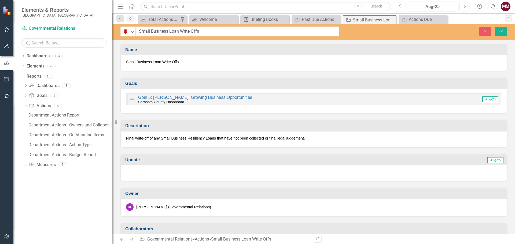
click at [227, 177] on div at bounding box center [314, 173] width 386 height 16
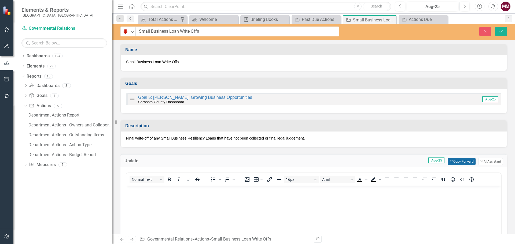
click at [454, 160] on button "Copy Forward Copy Forward" at bounding box center [462, 161] width 28 height 7
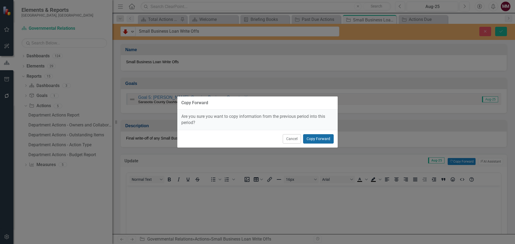
click at [320, 136] on button "Copy Forward" at bounding box center [318, 138] width 31 height 9
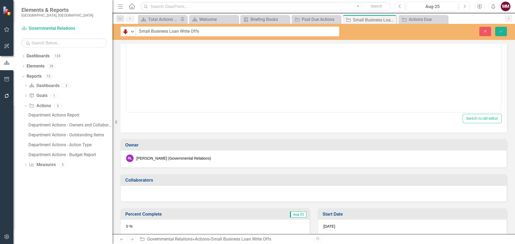
scroll to position [215, 0]
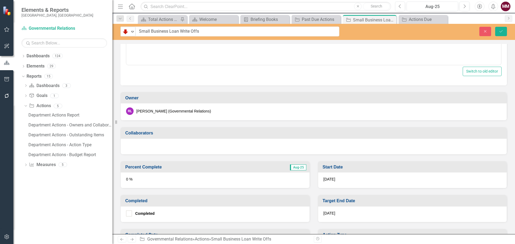
click at [201, 184] on div "0 %" at bounding box center [215, 181] width 189 height 16
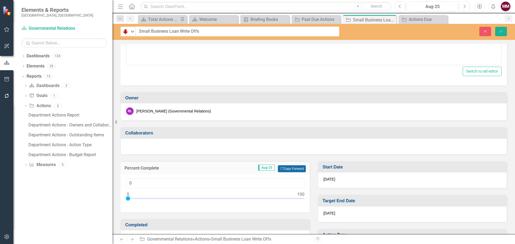
click at [297, 169] on button "Copy Forward Copy Forward" at bounding box center [292, 168] width 28 height 7
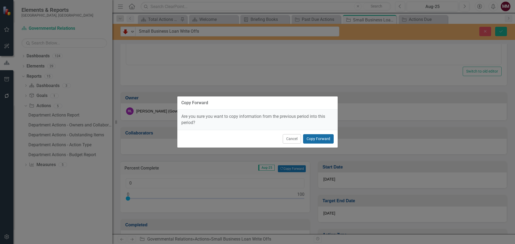
click at [326, 137] on button "Copy Forward" at bounding box center [318, 138] width 31 height 9
type input "50"
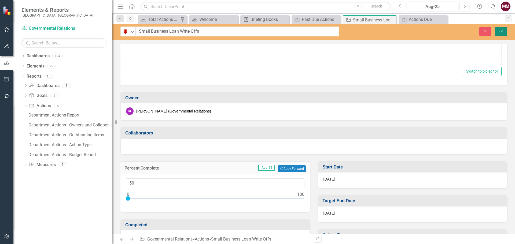
click at [501, 29] on button "Save" at bounding box center [501, 31] width 12 height 9
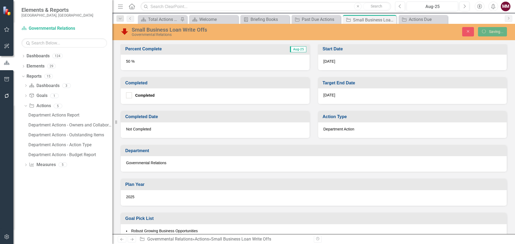
scroll to position [213, 0]
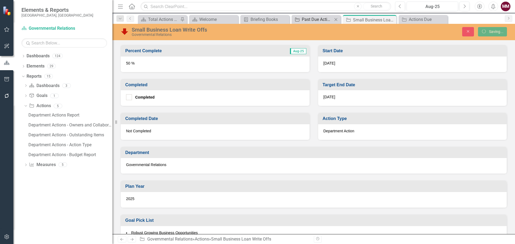
click at [313, 19] on div "Past Due Actions" at bounding box center [317, 19] width 31 height 7
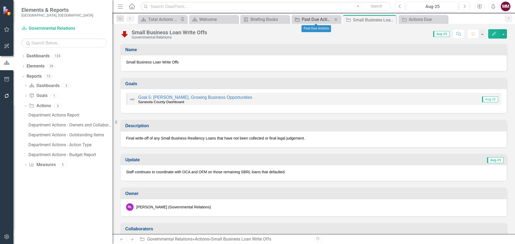
click at [316, 19] on div "Past Due Actions" at bounding box center [317, 19] width 31 height 7
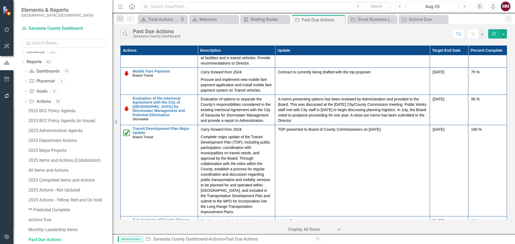
scroll to position [778, 0]
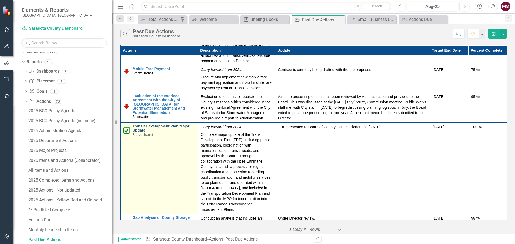
click at [153, 125] on link "Transit Development Plan Major Update" at bounding box center [163, 128] width 62 height 8
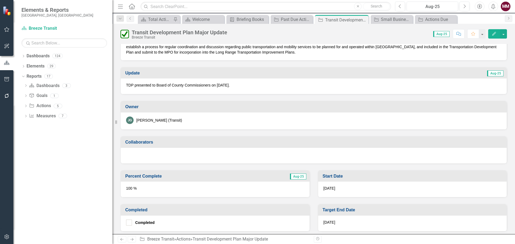
scroll to position [134, 0]
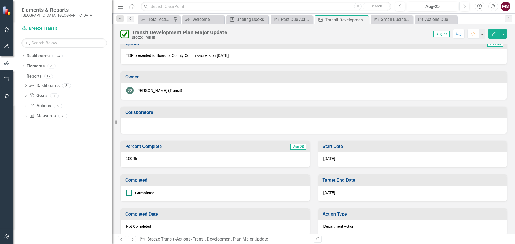
click at [127, 193] on input "Completed" at bounding box center [127, 191] width 3 height 3
checkbox input "true"
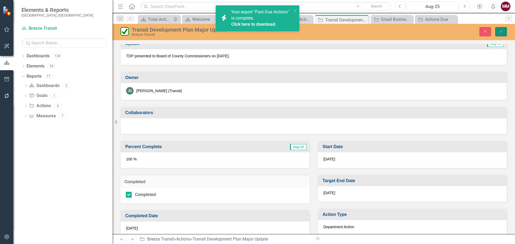
click at [498, 31] on button "Save" at bounding box center [501, 31] width 12 height 9
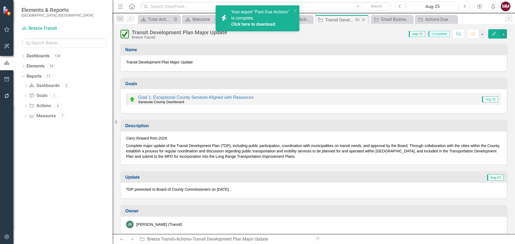
click at [364, 20] on icon "Close" at bounding box center [363, 20] width 5 height 4
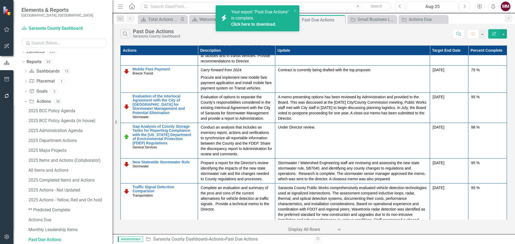
scroll to position [778, 0]
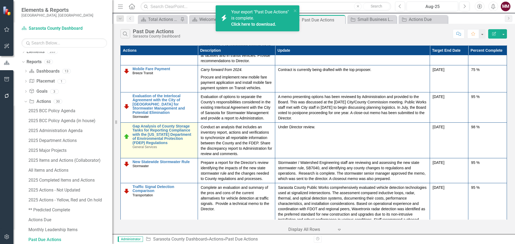
click at [125, 138] on img at bounding box center [126, 137] width 6 height 6
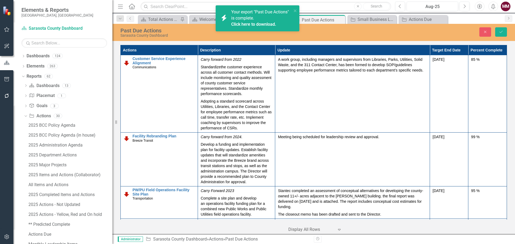
scroll to position [778, 0]
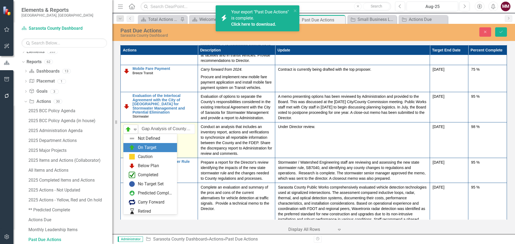
click at [126, 131] on img at bounding box center [128, 129] width 6 height 6
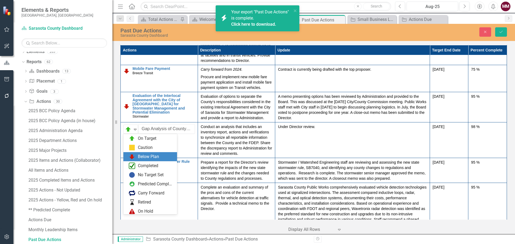
click at [132, 155] on img at bounding box center [132, 157] width 6 height 6
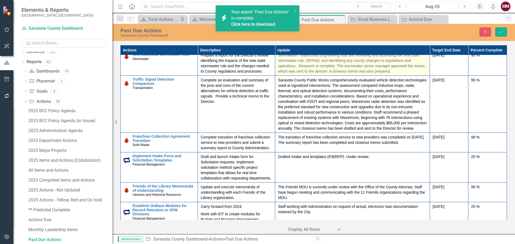
scroll to position [905, 0]
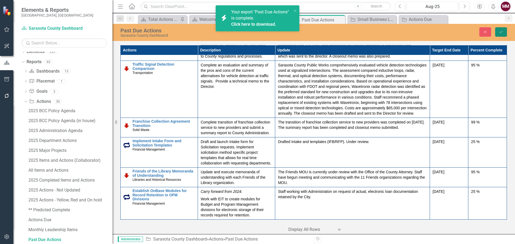
click at [501, 31] on icon "Save" at bounding box center [500, 32] width 5 height 4
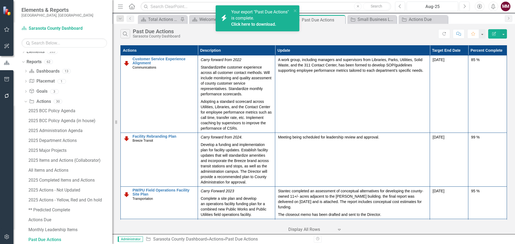
click at [293, 10] on div "icon.bolt Your export "Past Due Actions" is complete. Click here to download." at bounding box center [256, 19] width 76 height 22
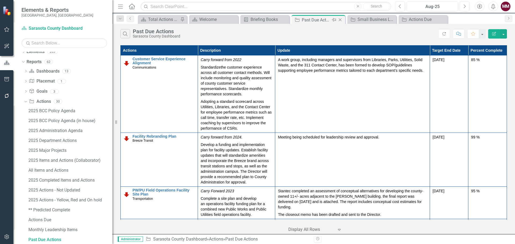
click at [339, 20] on icon "Close" at bounding box center [339, 20] width 5 height 4
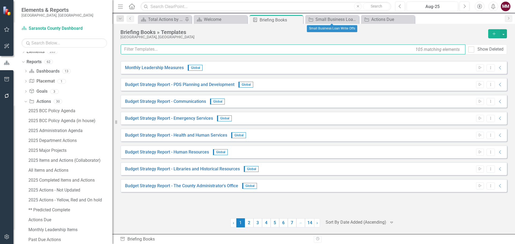
click at [276, 48] on input "text" at bounding box center [293, 50] width 345 height 10
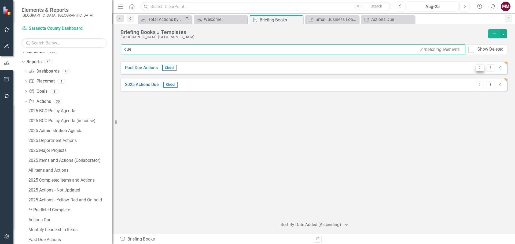
type input "due"
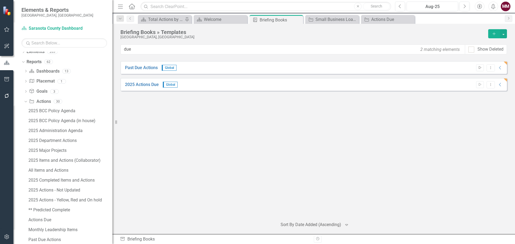
click at [477, 66] on button "Start" at bounding box center [480, 67] width 8 height 7
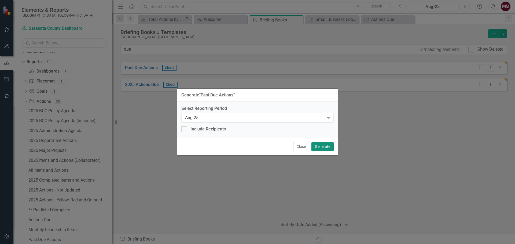
click at [328, 147] on button "Generate" at bounding box center [322, 146] width 22 height 9
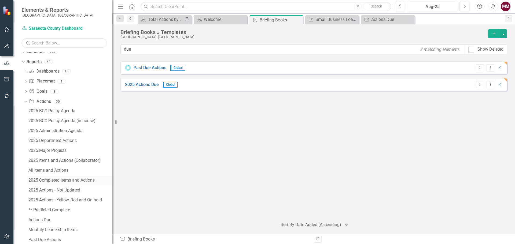
click at [70, 180] on div "2025 Completed Items and Actions" at bounding box center [70, 180] width 84 height 5
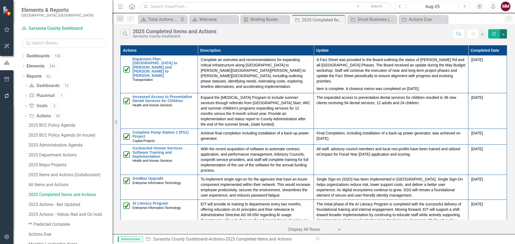
click at [504, 34] on button "button" at bounding box center [503, 33] width 7 height 9
click at [497, 42] on link "Edit Report Edit Report" at bounding box center [485, 44] width 42 height 10
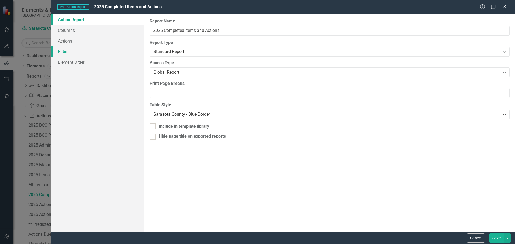
click at [70, 52] on link "Filter" at bounding box center [97, 51] width 93 height 11
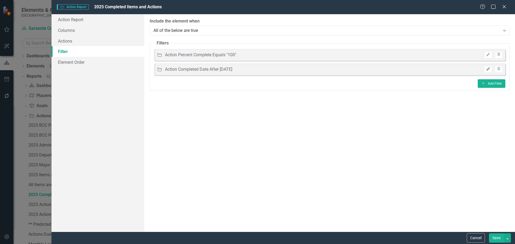
click at [486, 70] on icon "Edit" at bounding box center [488, 69] width 4 height 3
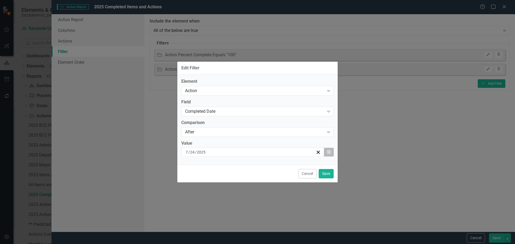
click at [328, 154] on button "Calendar" at bounding box center [329, 152] width 10 height 9
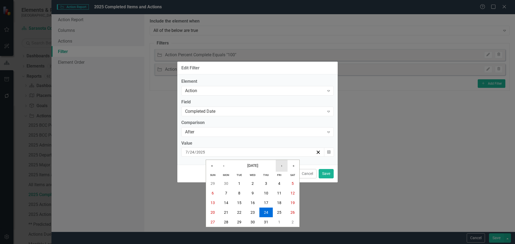
click at [283, 165] on button "›" at bounding box center [282, 166] width 12 height 12
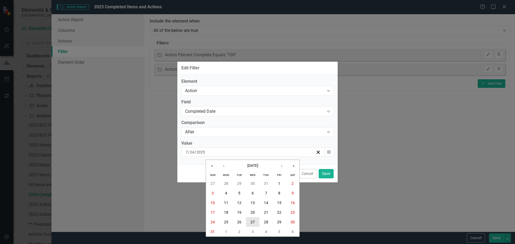
click at [253, 224] on abbr "27" at bounding box center [252, 222] width 4 height 4
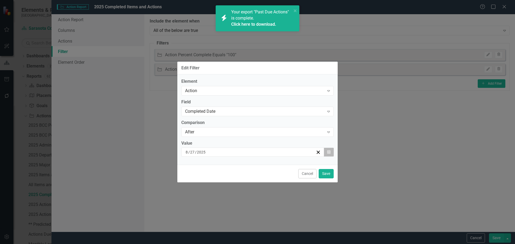
click at [330, 154] on icon "Calendar" at bounding box center [328, 152] width 3 height 4
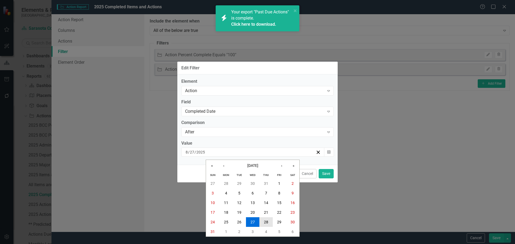
click at [268, 223] on abbr "28" at bounding box center [266, 222] width 4 height 4
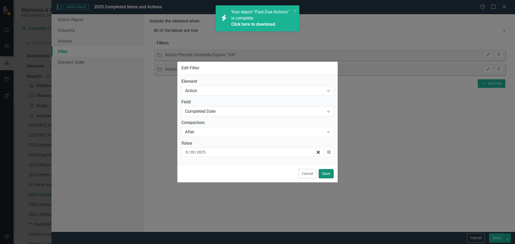
click at [326, 172] on button "Save" at bounding box center [326, 173] width 15 height 9
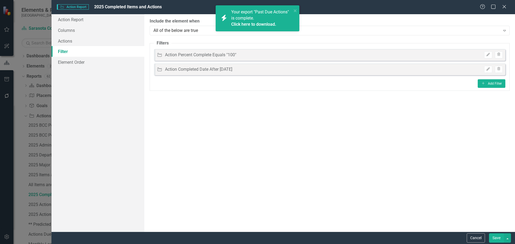
click at [496, 242] on button "Save" at bounding box center [496, 238] width 15 height 9
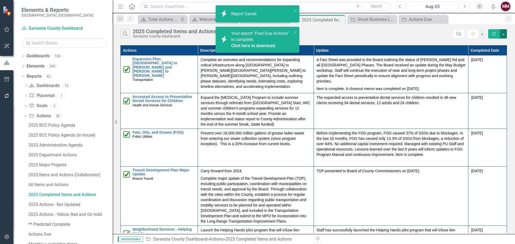
click at [505, 34] on button "button" at bounding box center [503, 33] width 7 height 9
click at [490, 44] on link "Edit Report Edit Report" at bounding box center [485, 44] width 42 height 10
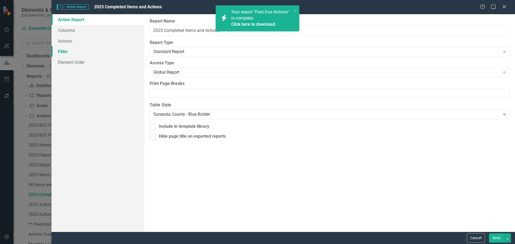
click at [72, 51] on link "Filter" at bounding box center [97, 51] width 93 height 11
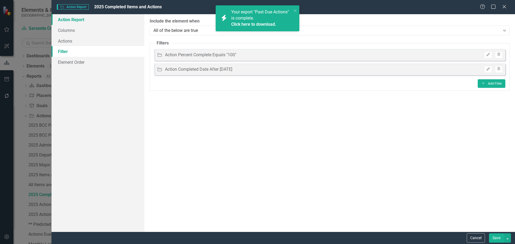
click at [67, 20] on link "Action Report" at bounding box center [97, 19] width 93 height 11
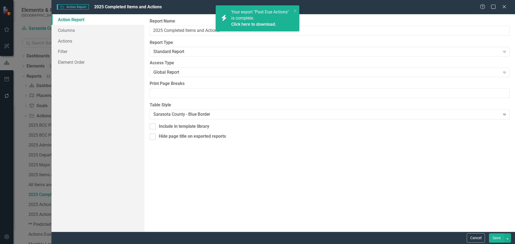
click at [489, 237] on button "Save" at bounding box center [496, 238] width 15 height 9
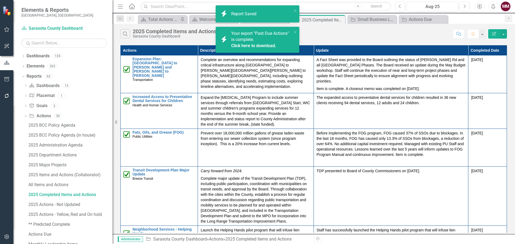
click at [6, 77] on button "button" at bounding box center [7, 79] width 12 height 11
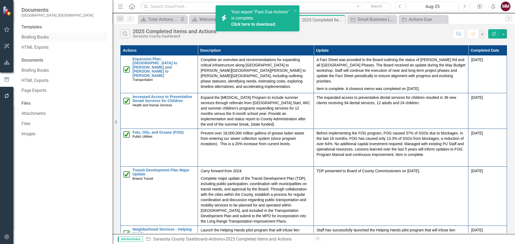
click at [36, 35] on link "Briefing Books" at bounding box center [64, 37] width 86 height 6
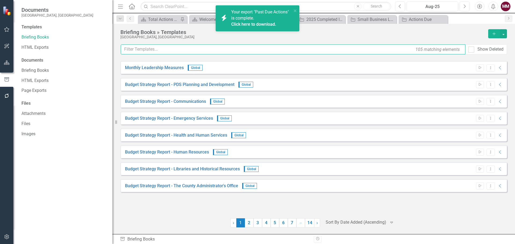
click at [174, 53] on input "text" at bounding box center [293, 50] width 345 height 10
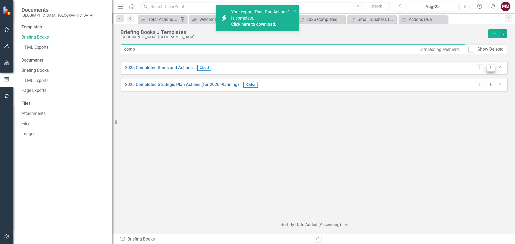
type input "comp"
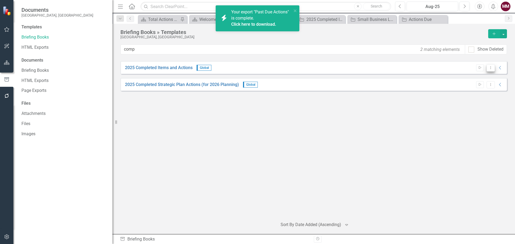
click at [489, 69] on icon "Dropdown Menu" at bounding box center [490, 67] width 5 height 3
click at [467, 97] on link "Edit Edit Template" at bounding box center [470, 97] width 50 height 10
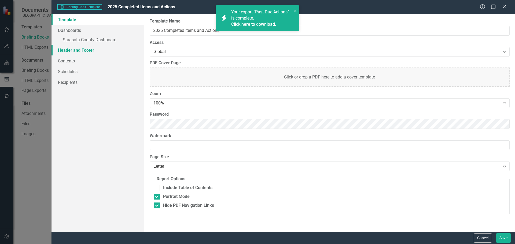
click at [79, 51] on link "Header and Footer" at bounding box center [97, 50] width 93 height 11
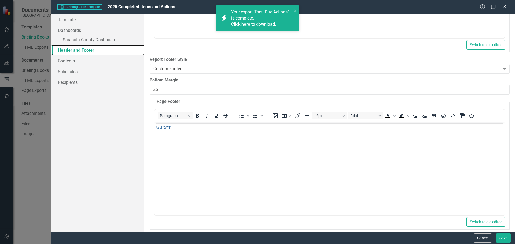
scroll to position [145, 0]
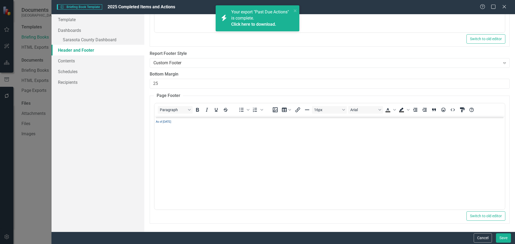
click at [165, 123] on span "As of [DATE]" at bounding box center [163, 121] width 15 height 5
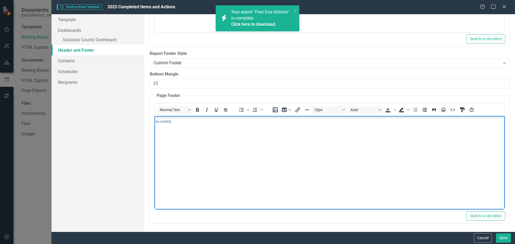
click at [165, 123] on span "As of [DATE]" at bounding box center [163, 121] width 15 height 5
click at [500, 236] on button "Save" at bounding box center [503, 238] width 15 height 9
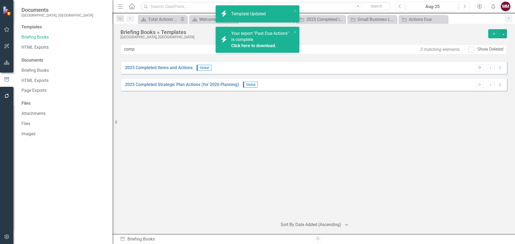
click at [480, 68] on icon "Start" at bounding box center [480, 67] width 4 height 3
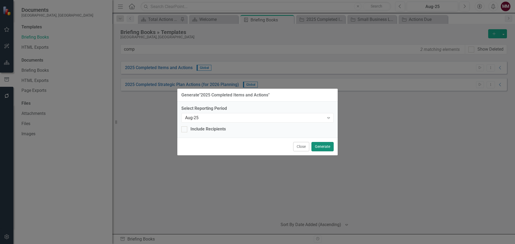
click at [320, 145] on button "Generate" at bounding box center [322, 146] width 22 height 9
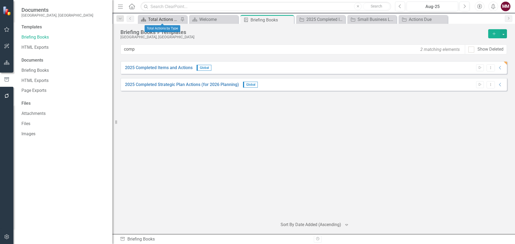
click at [149, 18] on div "Total Actions by Type" at bounding box center [163, 19] width 31 height 7
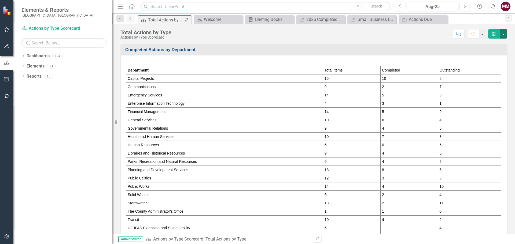
click at [505, 36] on button "button" at bounding box center [503, 33] width 7 height 9
click at [486, 76] on link "PDF Export to PDF" at bounding box center [484, 75] width 43 height 10
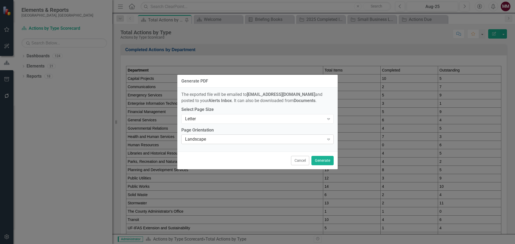
click at [219, 139] on div "Landscape" at bounding box center [254, 139] width 139 height 6
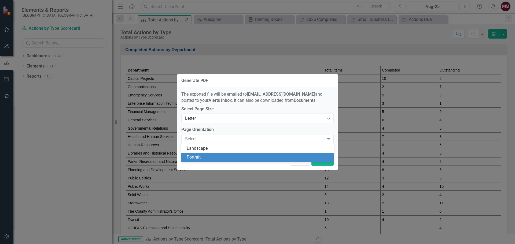
click at [217, 156] on div "Portrait" at bounding box center [259, 157] width 144 height 6
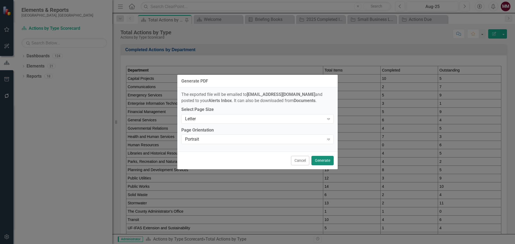
click at [323, 162] on button "Generate" at bounding box center [322, 160] width 22 height 9
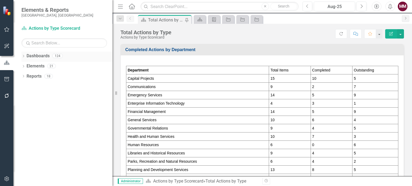
click at [23, 57] on icon "Dropdown" at bounding box center [23, 56] width 4 height 3
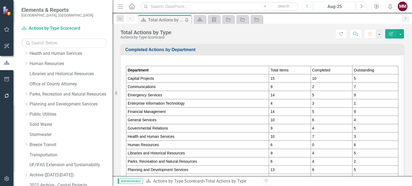
scroll to position [124, 0]
click at [51, 146] on link "Breeze Transit" at bounding box center [70, 145] width 83 height 6
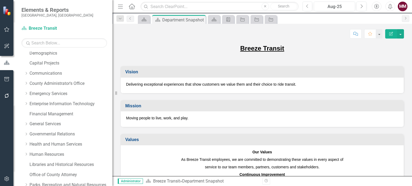
scroll to position [25, 0]
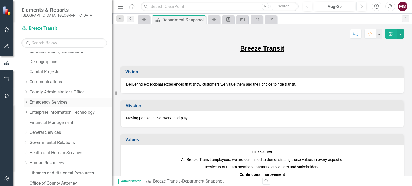
click at [41, 104] on link "Emergency Services" at bounding box center [70, 102] width 83 height 6
